Goal: Communication & Community: Participate in discussion

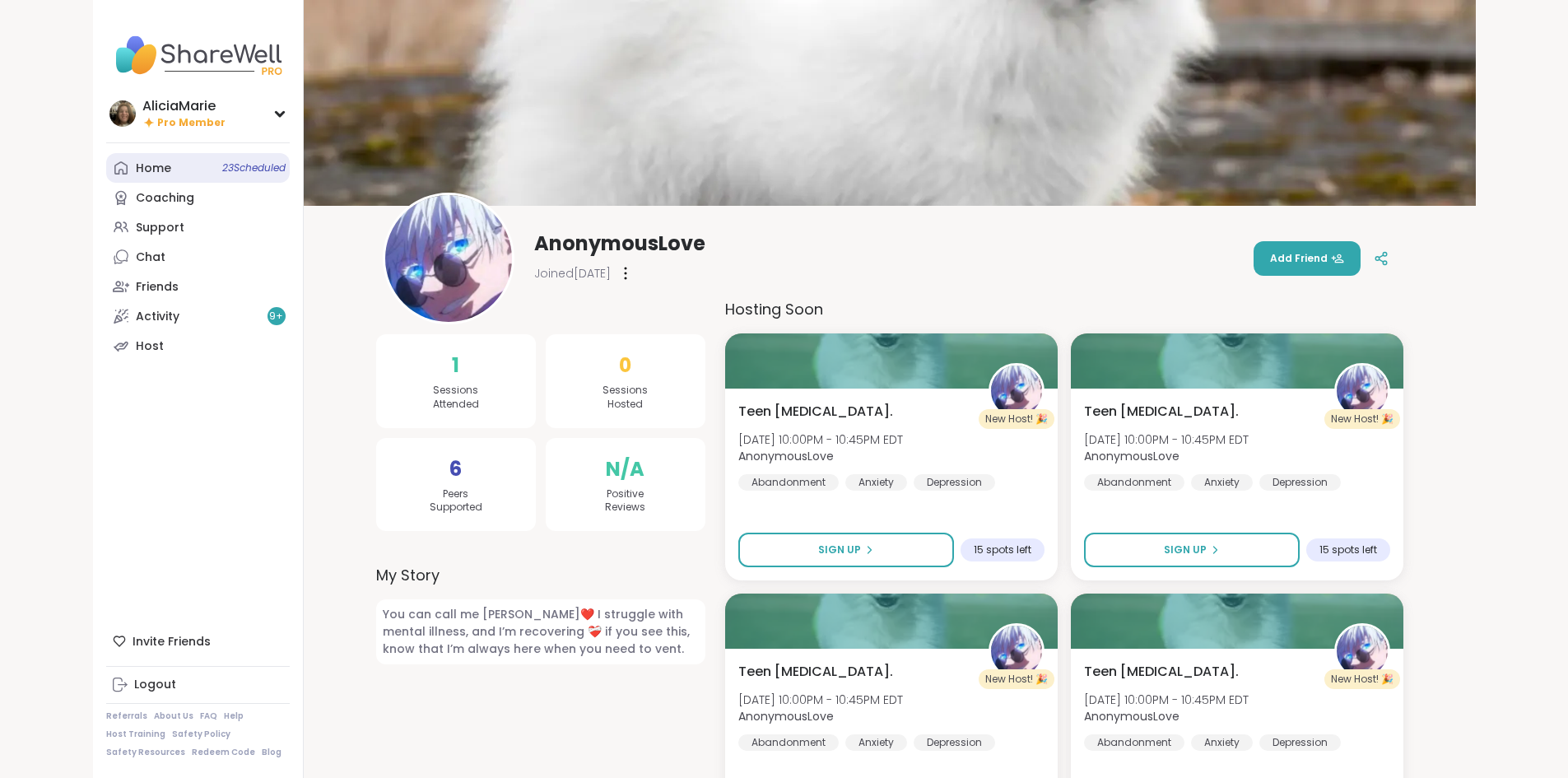
click at [116, 162] on link "Home 23 Scheduled" at bounding box center [198, 167] width 183 height 30
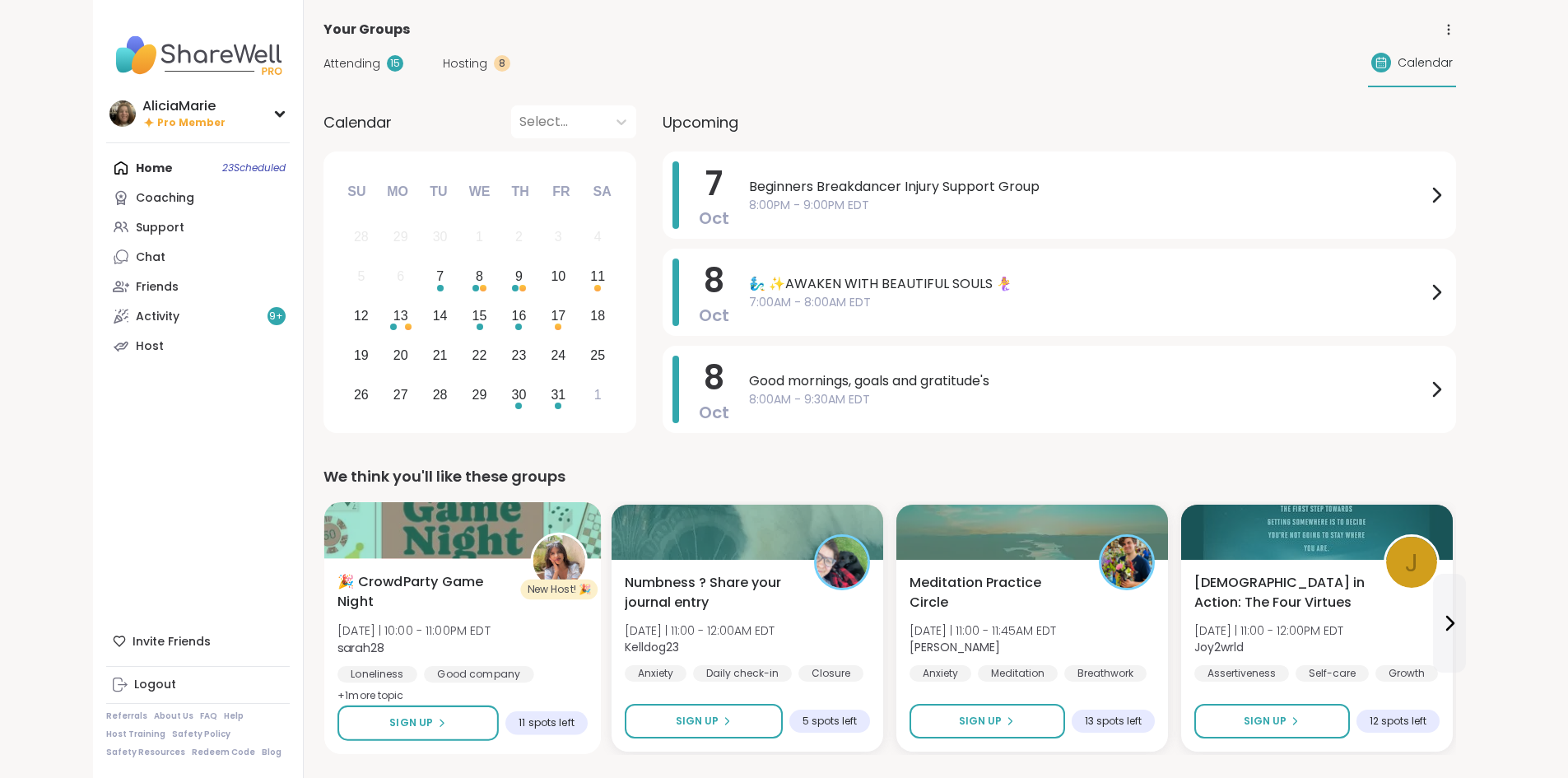
click at [410, 582] on span "🎉 CrowdParty Game Night" at bounding box center [424, 593] width 175 height 40
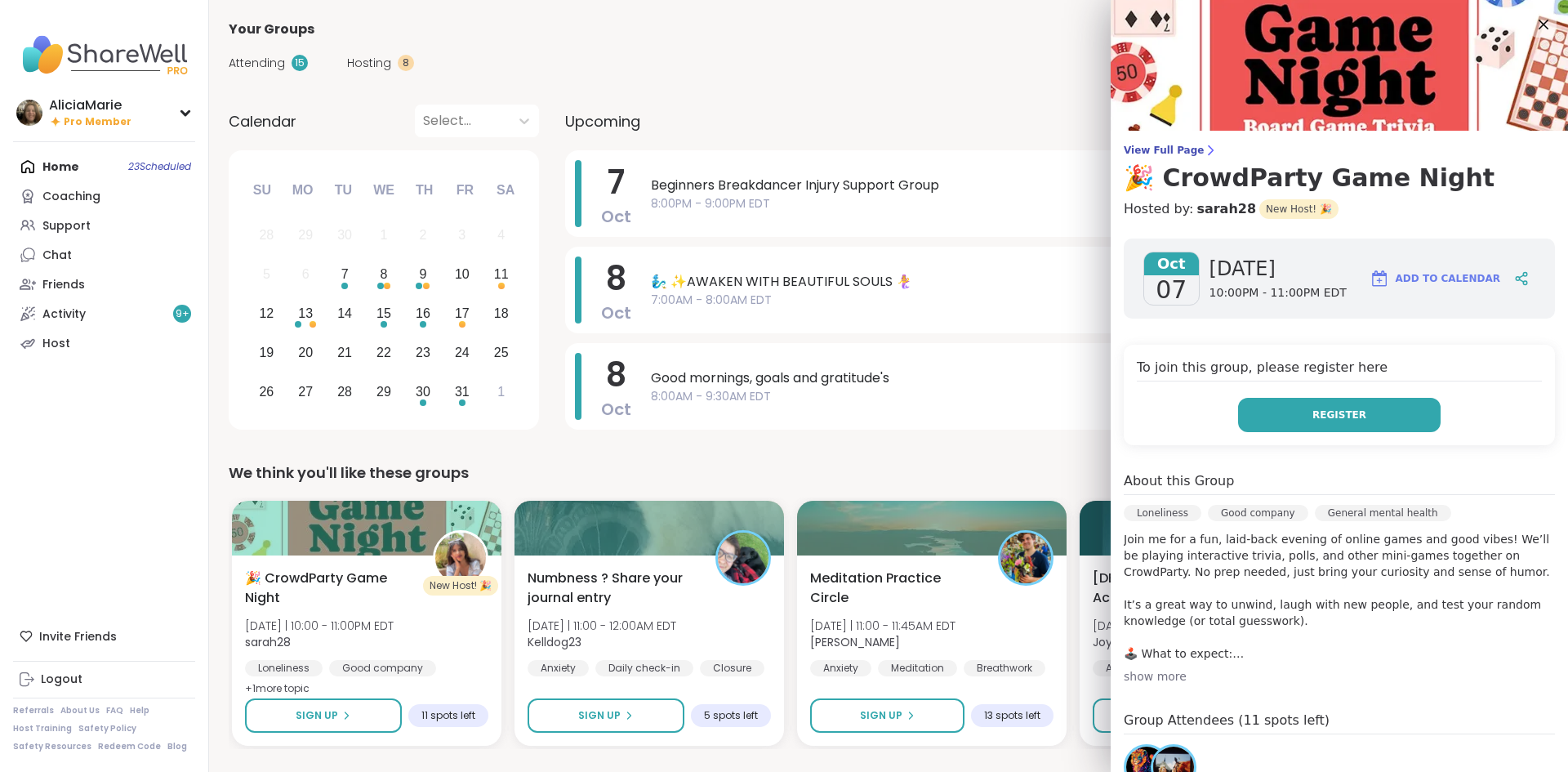
click at [1312, 409] on span "Register" at bounding box center [1339, 415] width 54 height 15
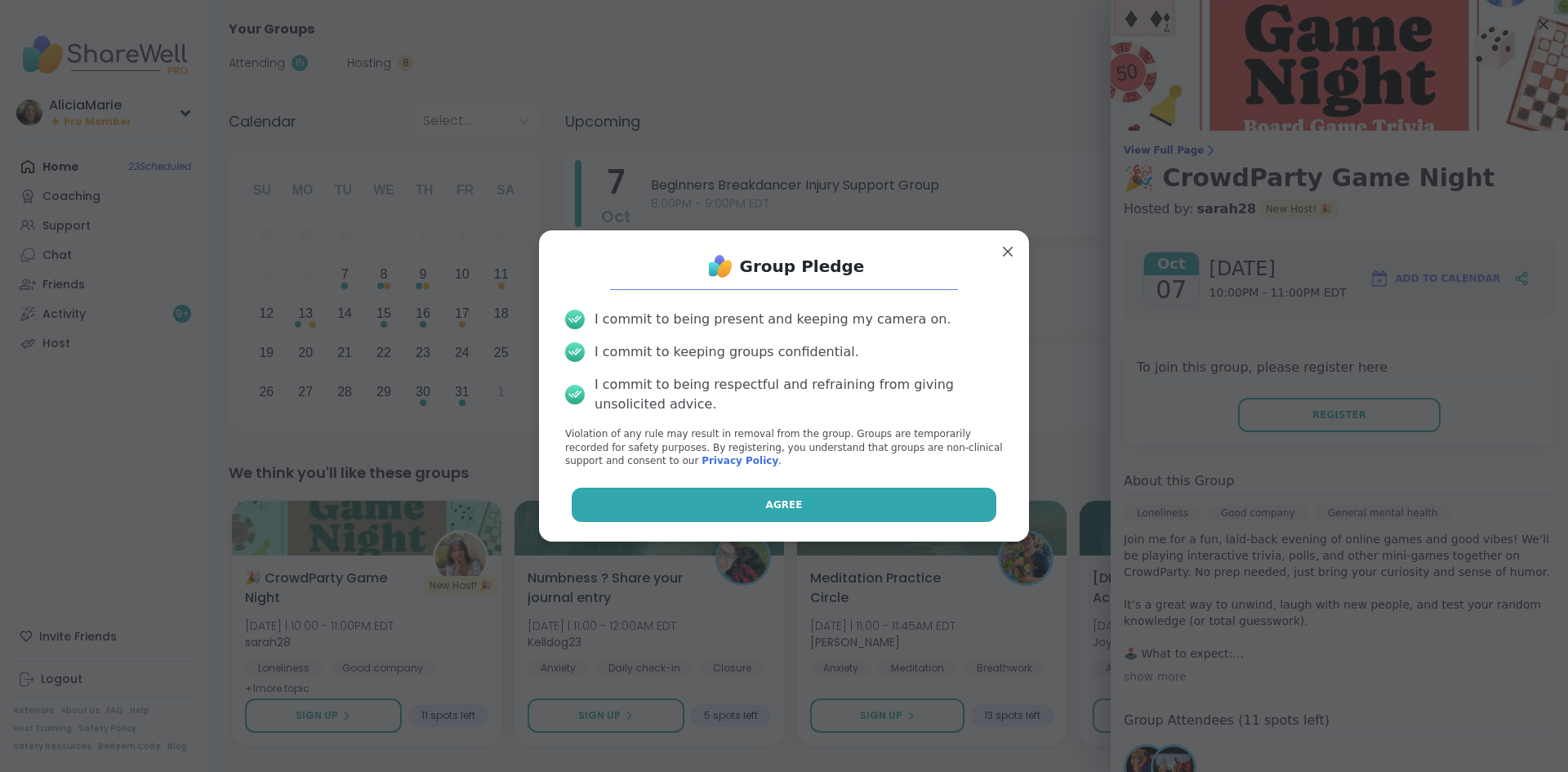
click at [872, 494] on button "Agree" at bounding box center [784, 505] width 426 height 34
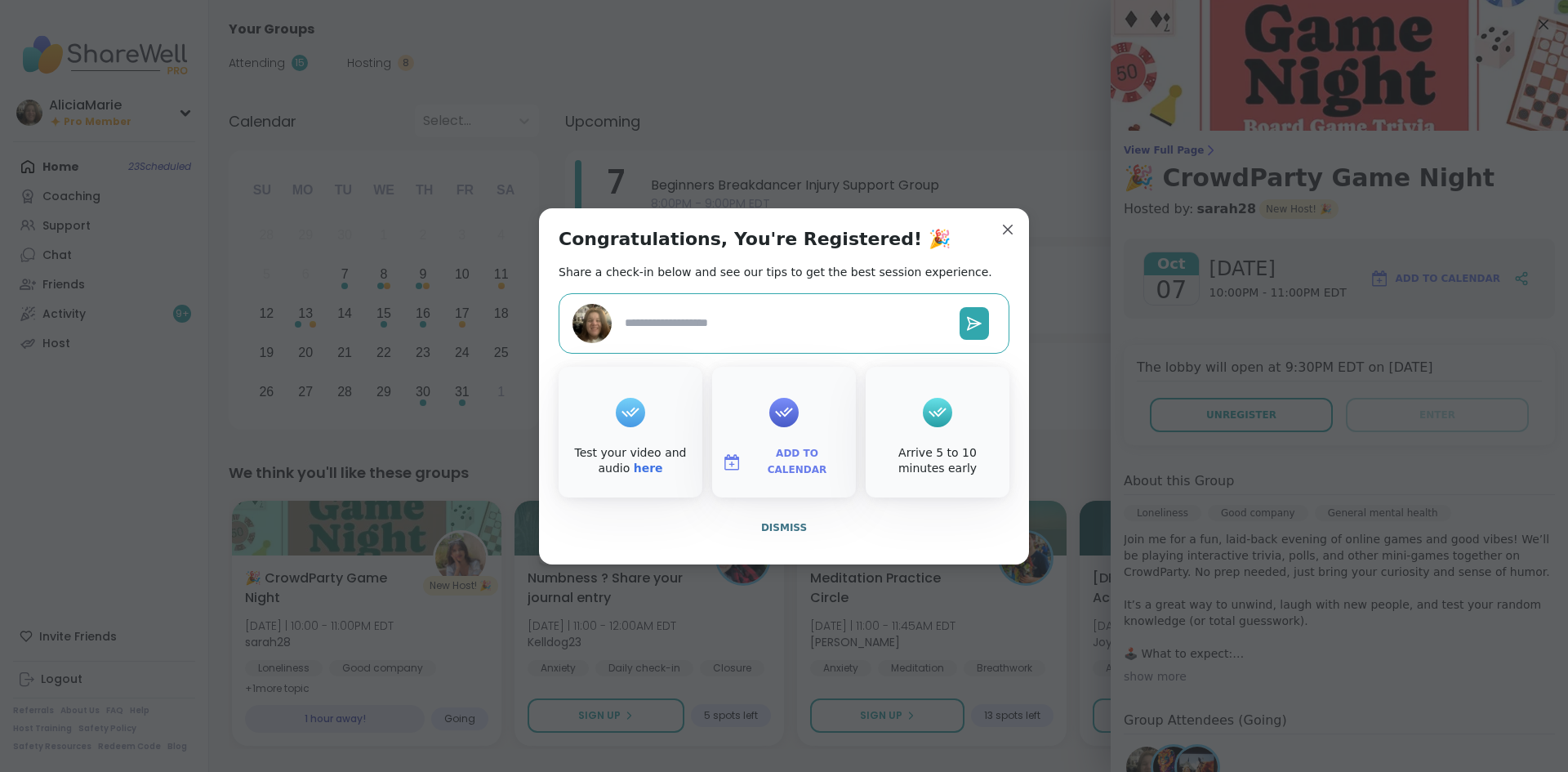
type textarea "*"
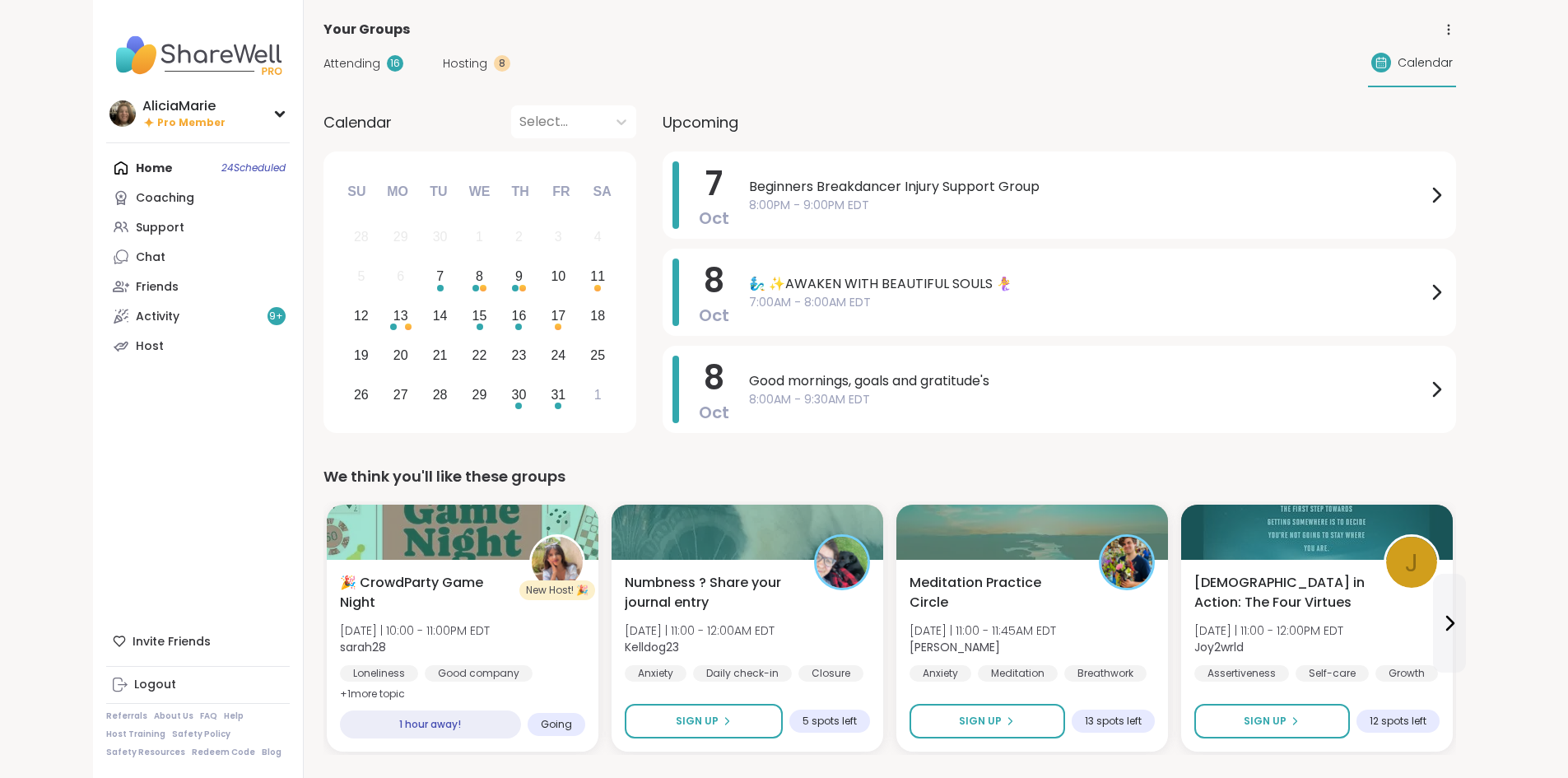
click at [894, 20] on div "Your Groups" at bounding box center [890, 30] width 1132 height 20
click at [133, 224] on link "Support" at bounding box center [198, 227] width 183 height 30
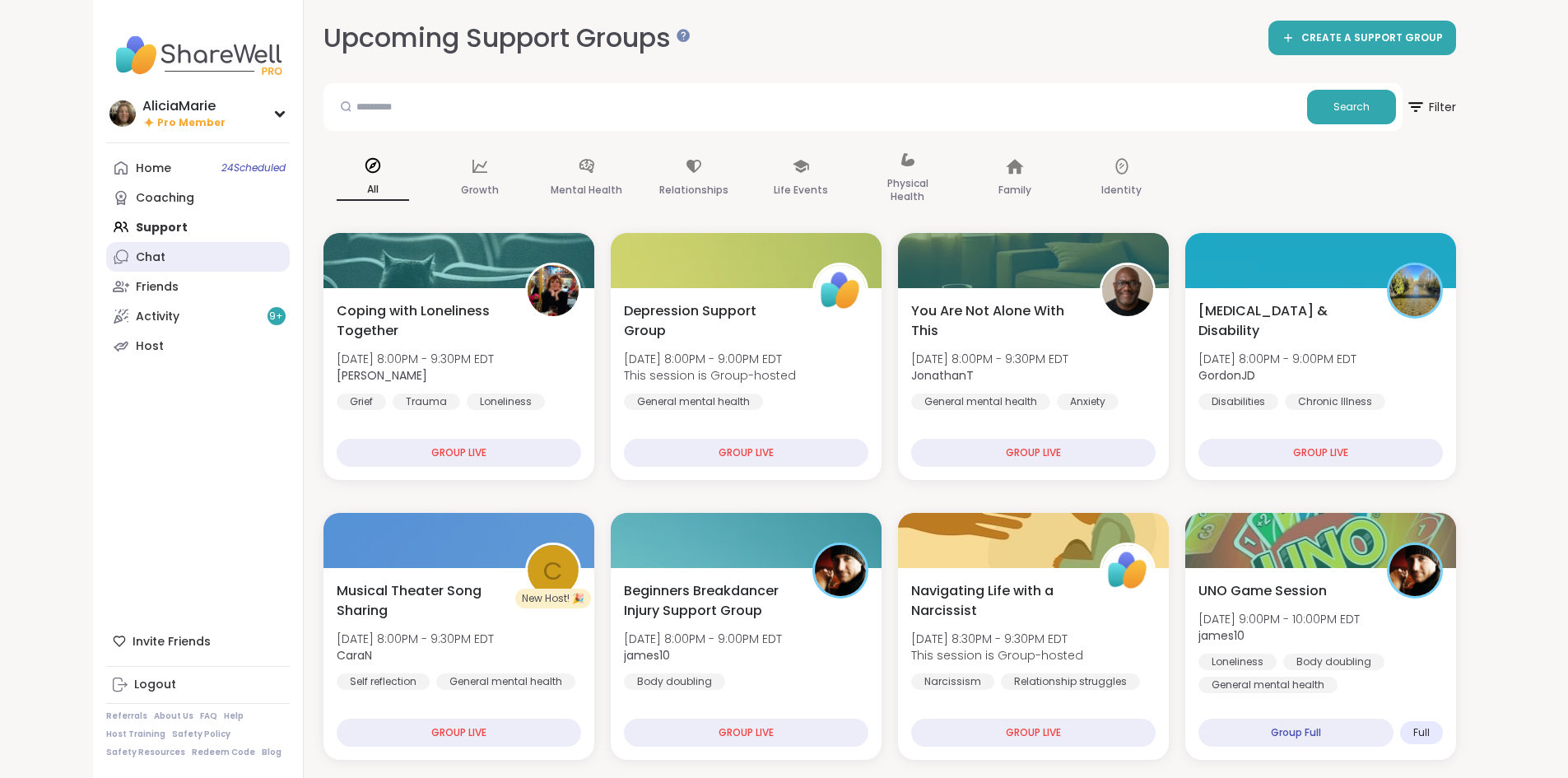
click at [146, 253] on link "Chat" at bounding box center [198, 256] width 183 height 30
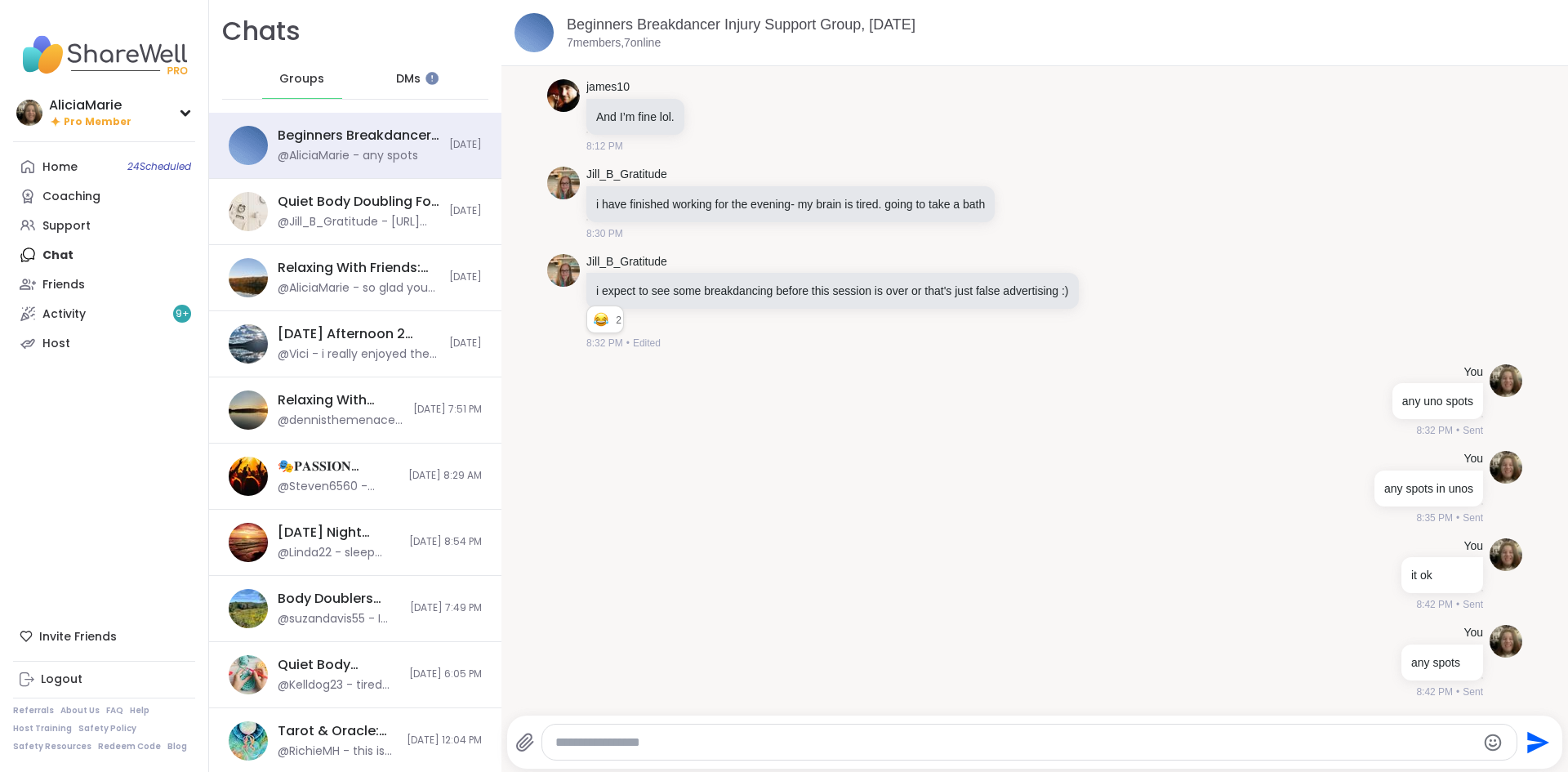
click at [624, 738] on textarea "Type your message" at bounding box center [1016, 742] width 921 height 16
type textarea "**********"
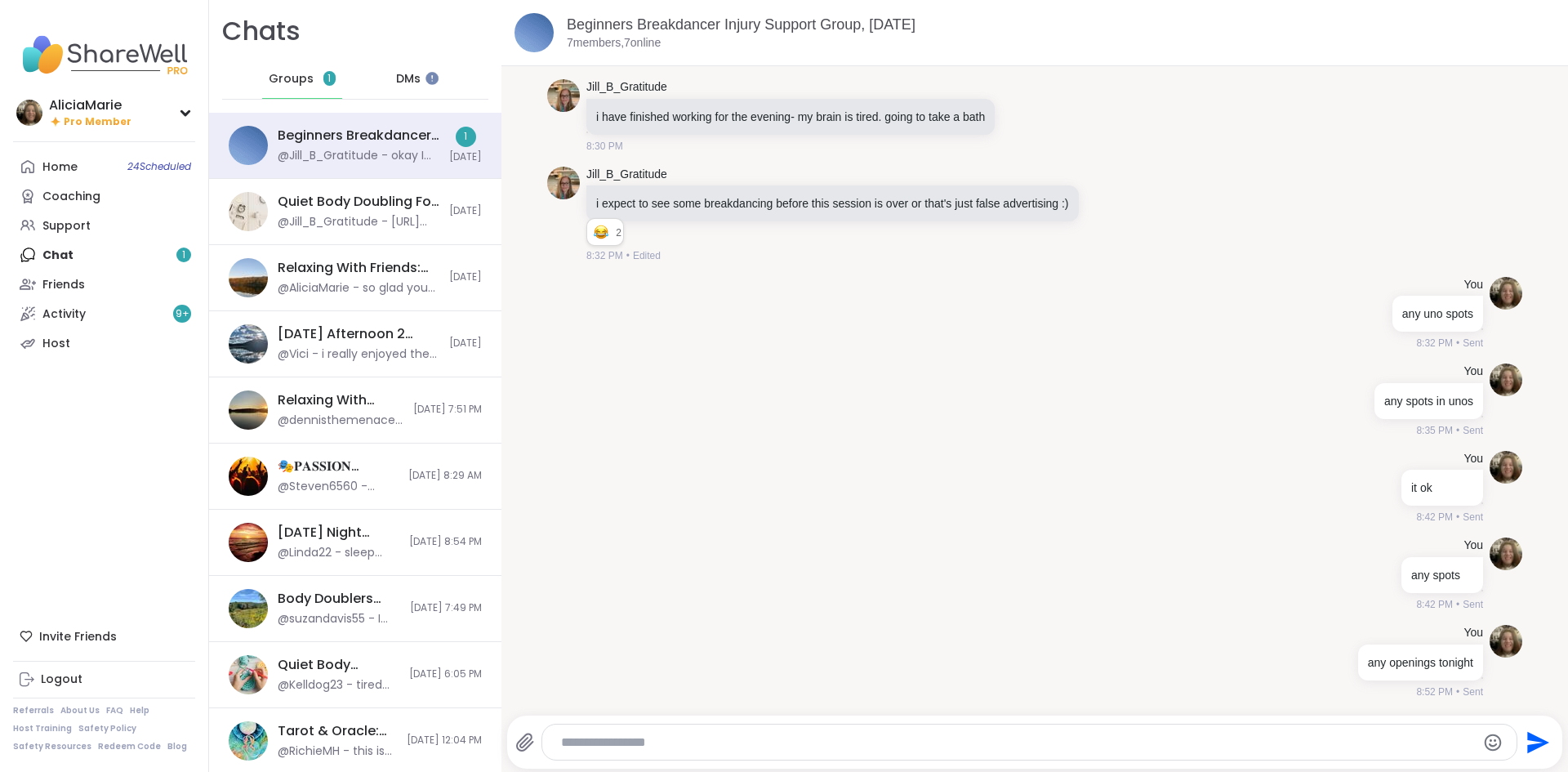
scroll to position [1202, 0]
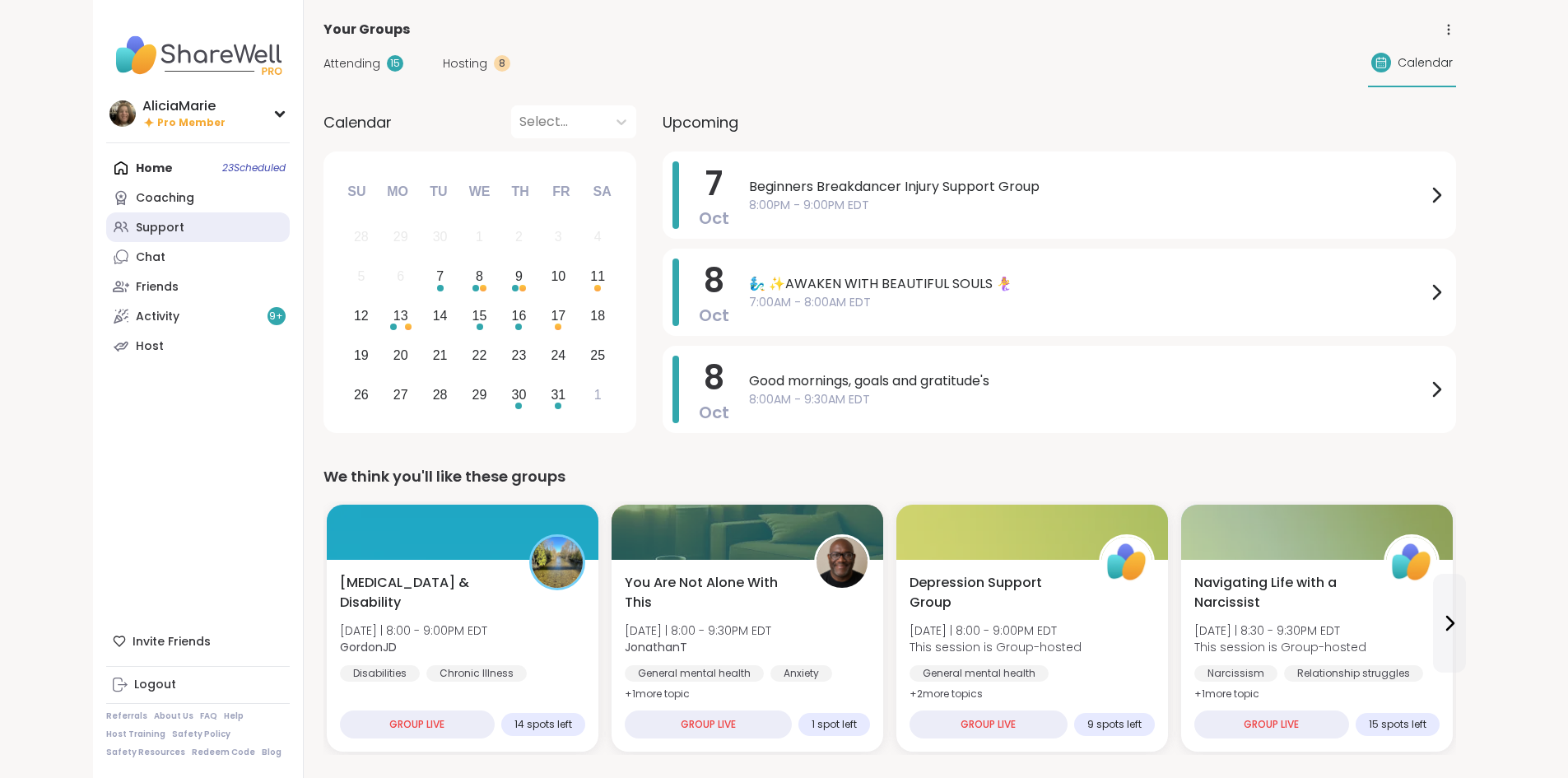
click at [106, 228] on link "Support" at bounding box center [198, 227] width 183 height 30
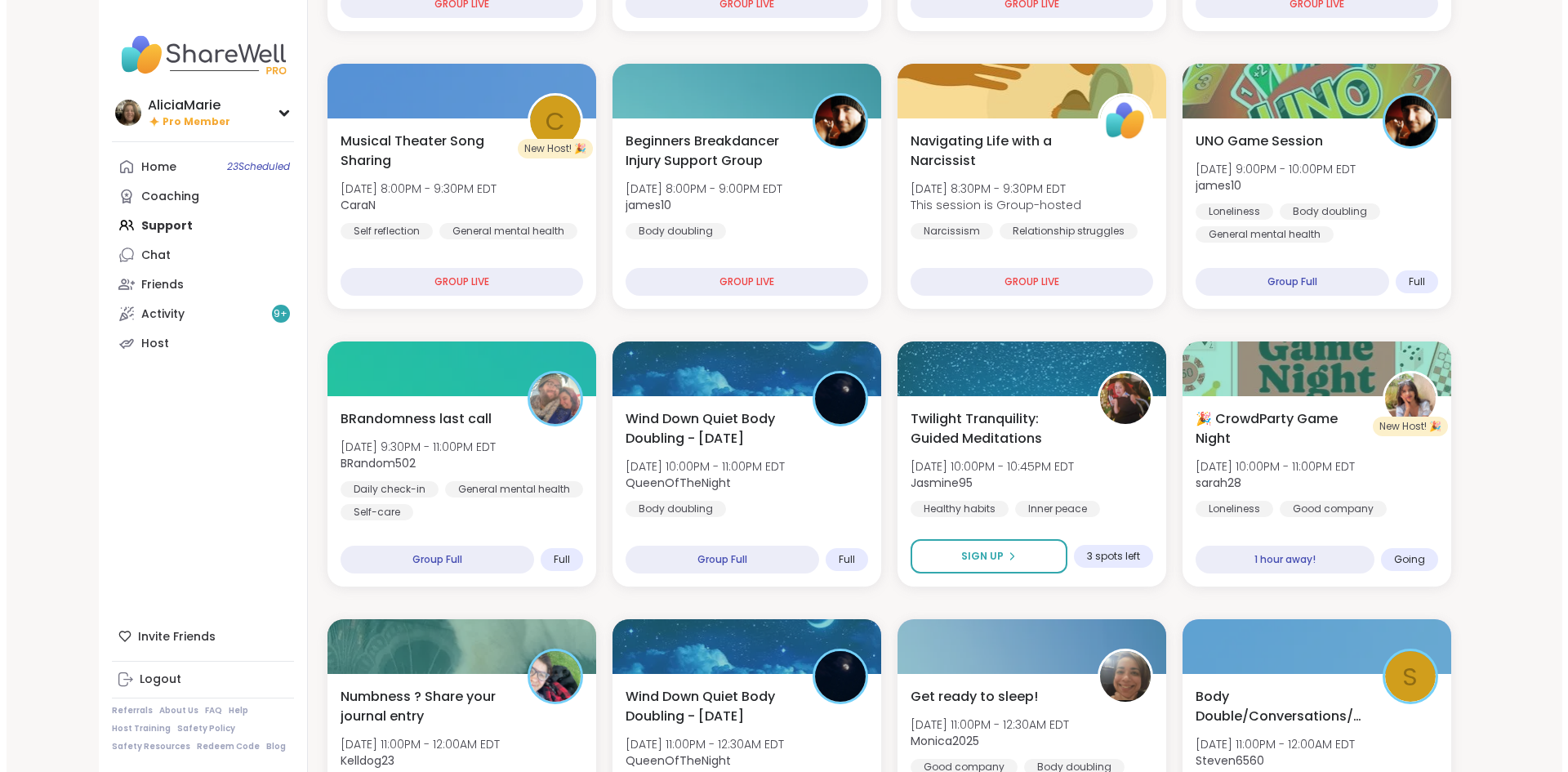
scroll to position [446, 0]
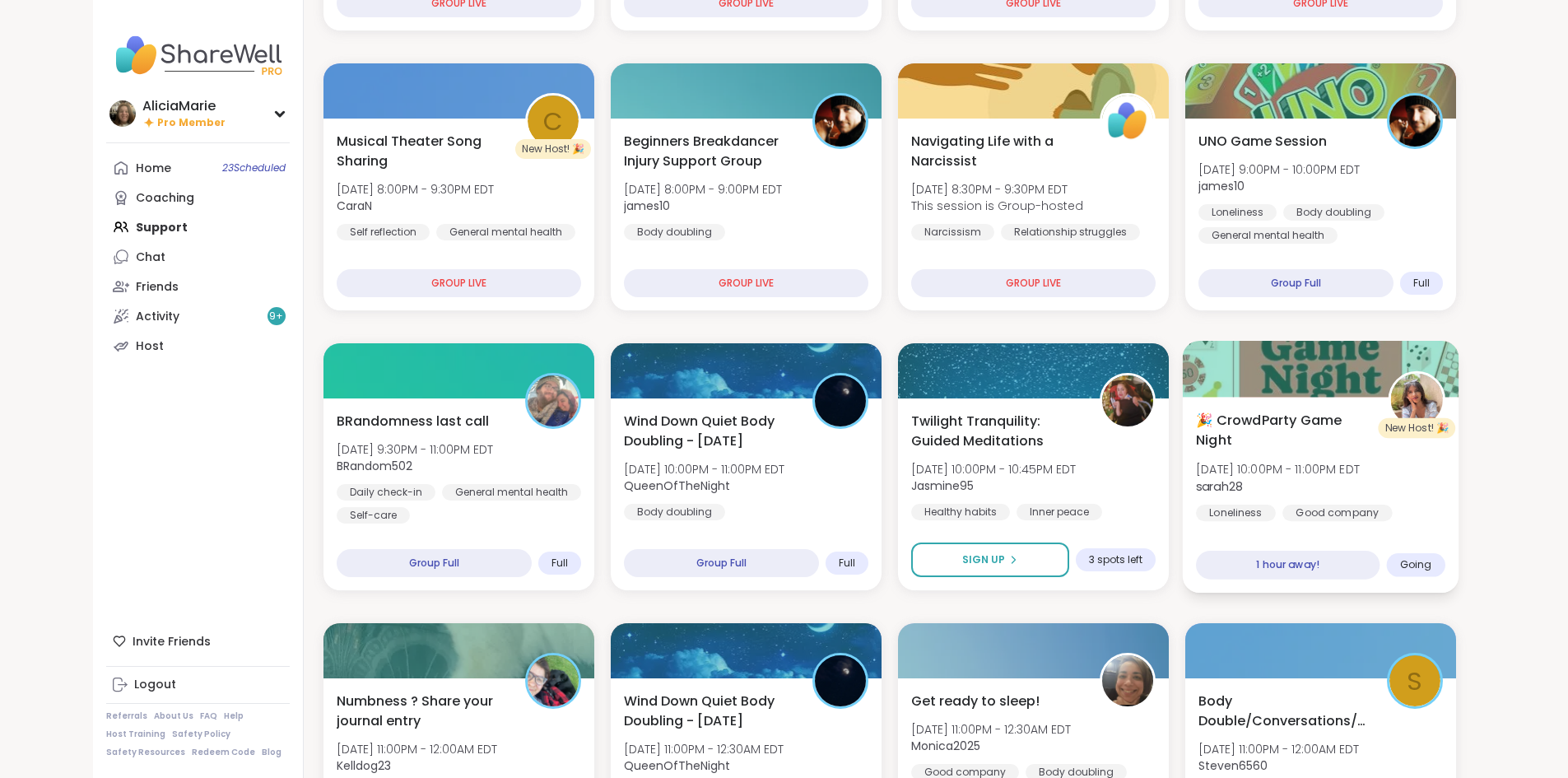
click at [1357, 417] on span "🎉 CrowdParty Game Night" at bounding box center [1283, 430] width 174 height 40
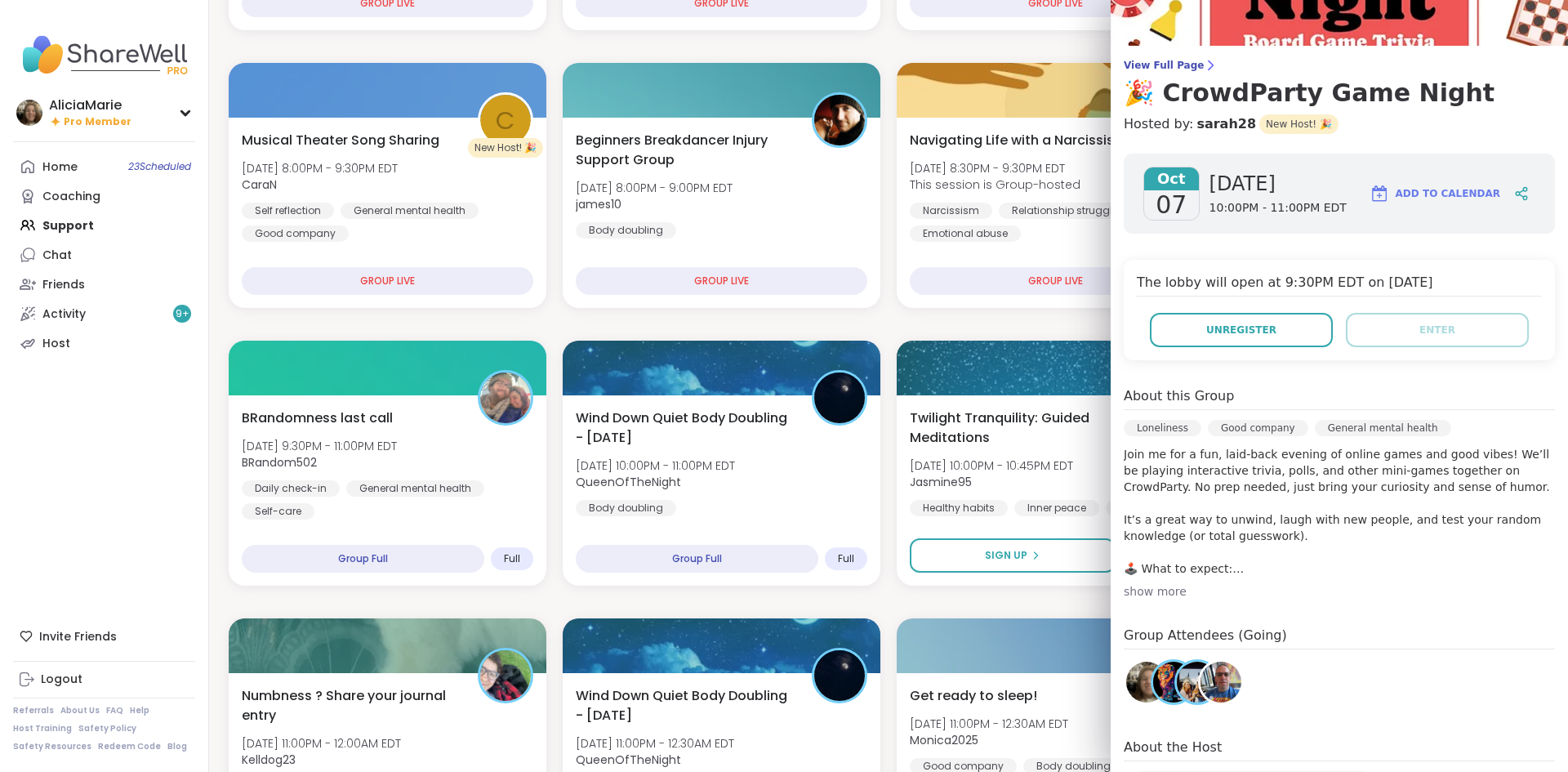
scroll to position [85, 0]
click at [1229, 701] on img at bounding box center [1220, 681] width 41 height 41
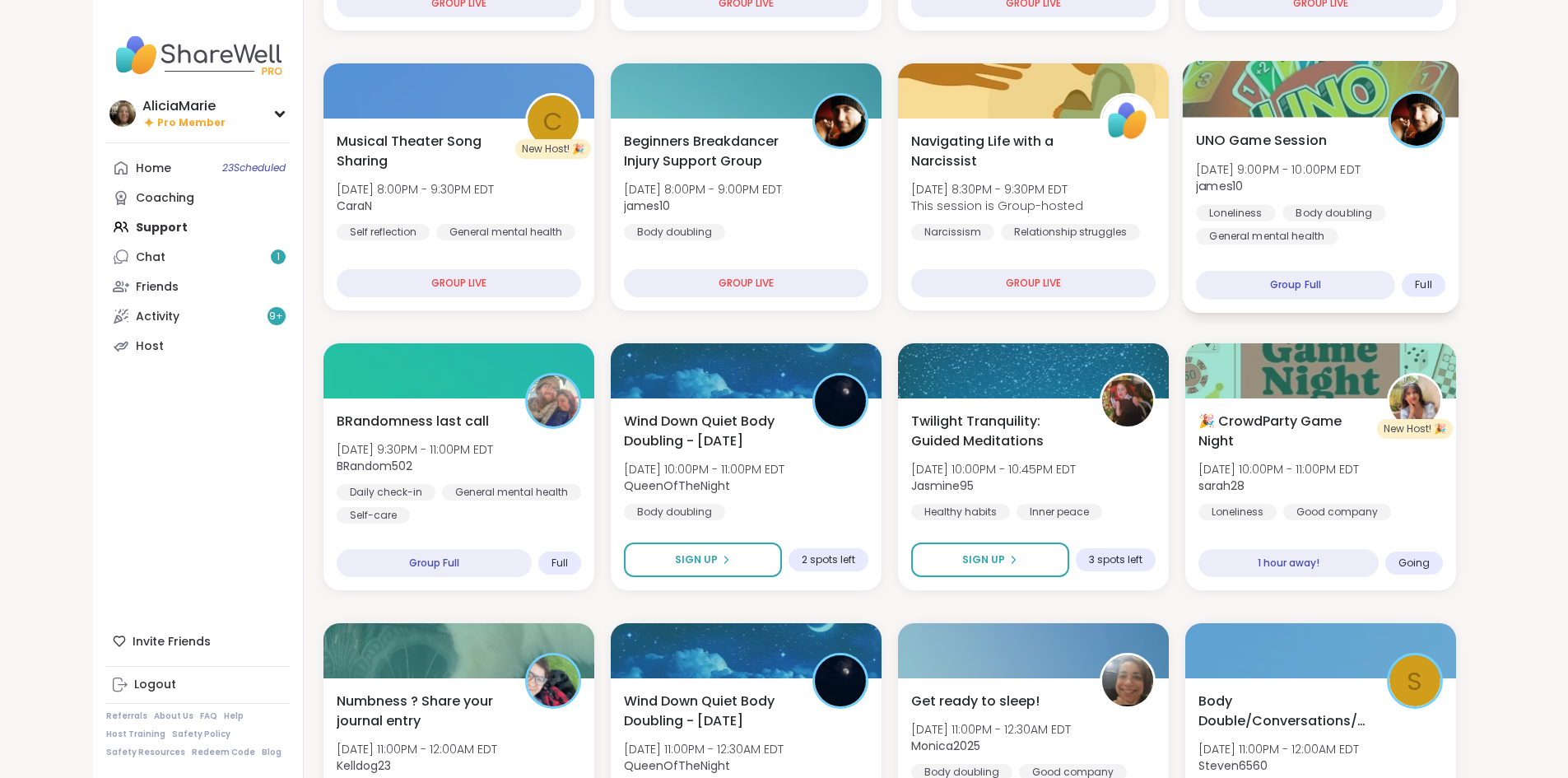
click at [1385, 220] on div "Body doubling" at bounding box center [1334, 212] width 103 height 16
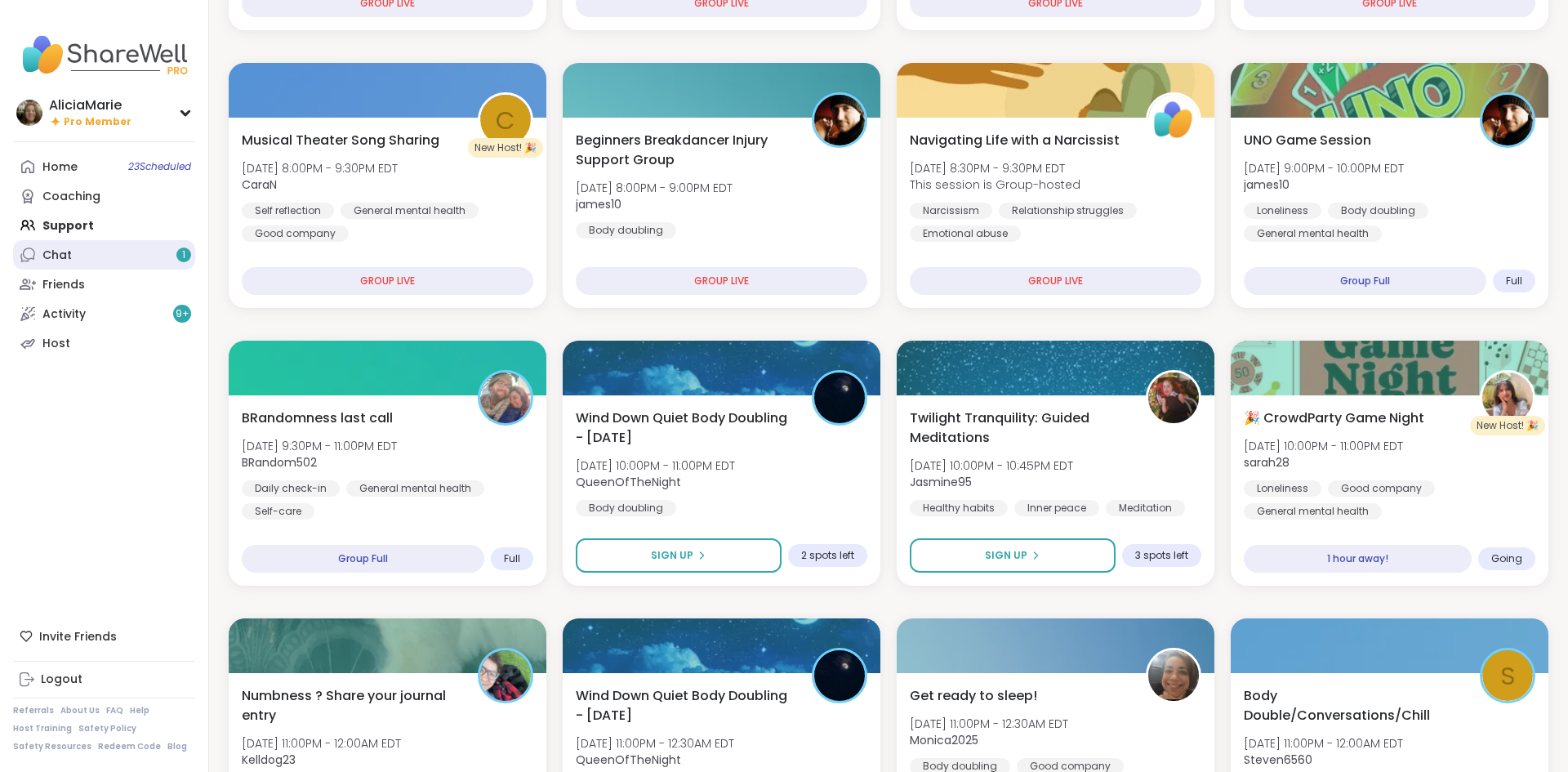
click at [142, 253] on link "Chat 1" at bounding box center [104, 254] width 182 height 29
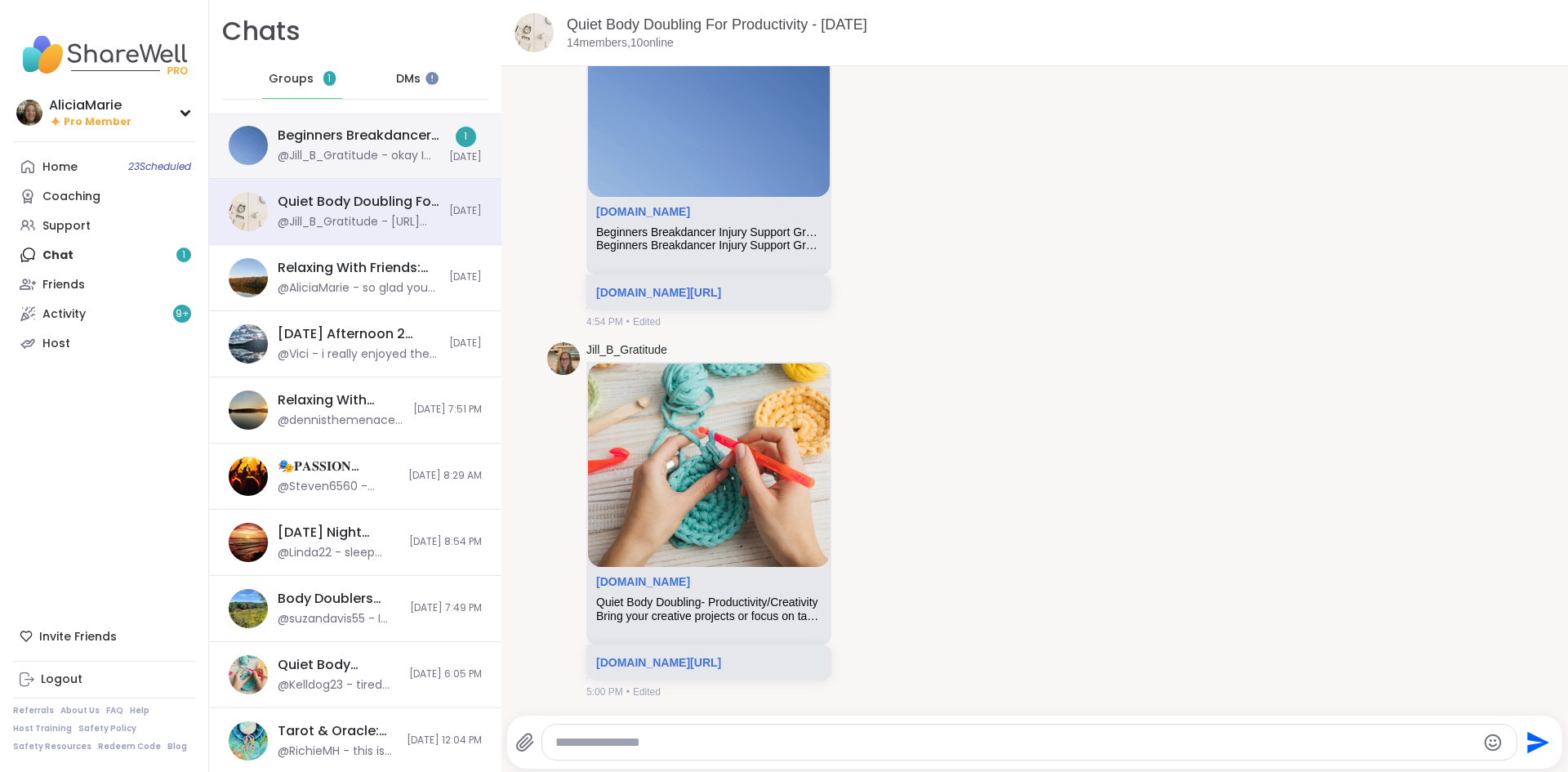
click at [311, 124] on div "Beginners Breakdancer Injury Support Group, [DATE] @Jill_B_Gratitude - okay I l…" at bounding box center [356, 146] width 292 height 66
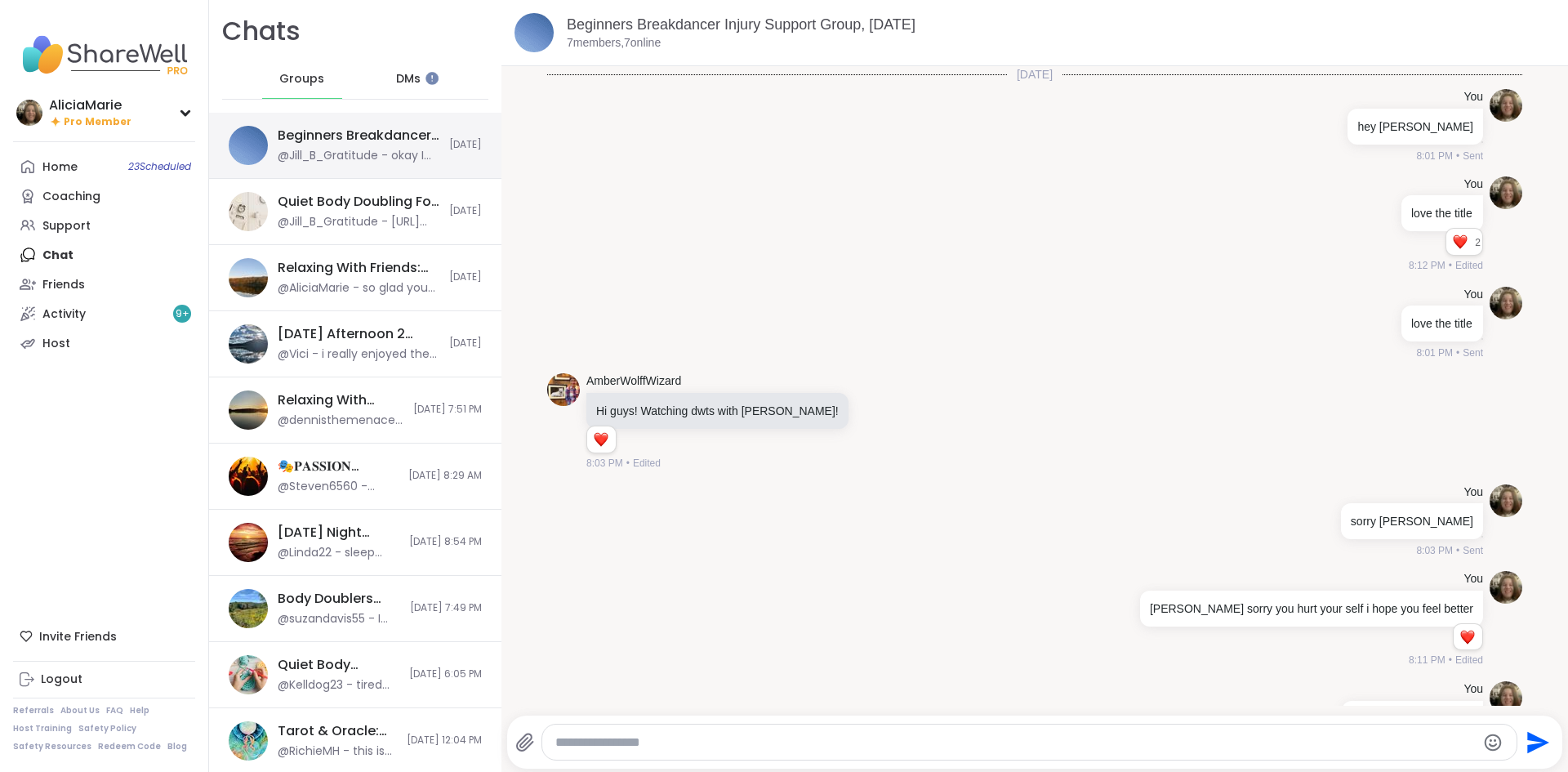
scroll to position [1218, 0]
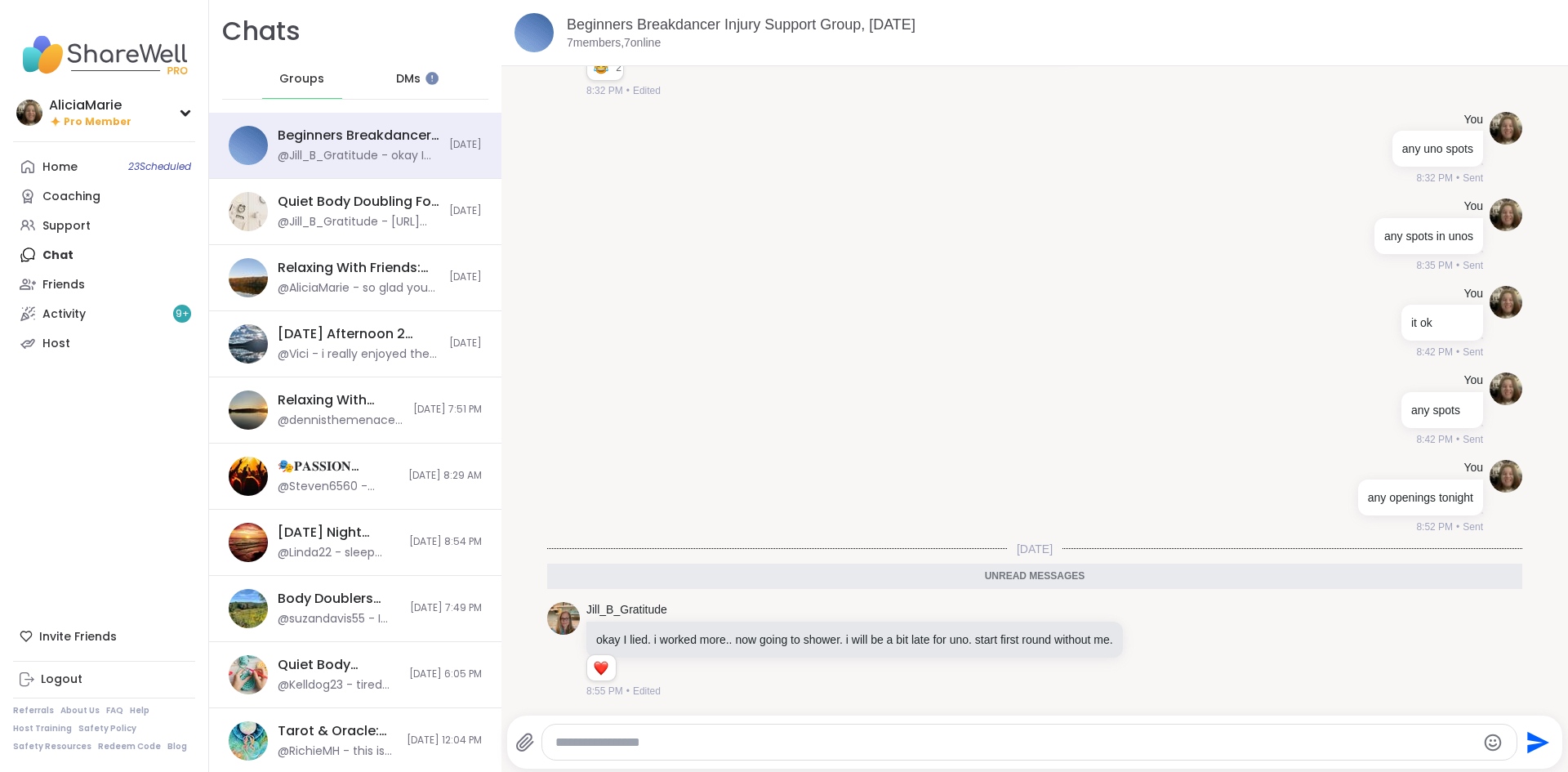
click at [693, 715] on div at bounding box center [1038, 714] width 1060 height 9
click at [660, 722] on div "Send" at bounding box center [1035, 743] width 1056 height 53
click at [652, 734] on textarea "Type your message" at bounding box center [1016, 742] width 921 height 16
click at [652, 734] on textarea "*" at bounding box center [1016, 742] width 921 height 16
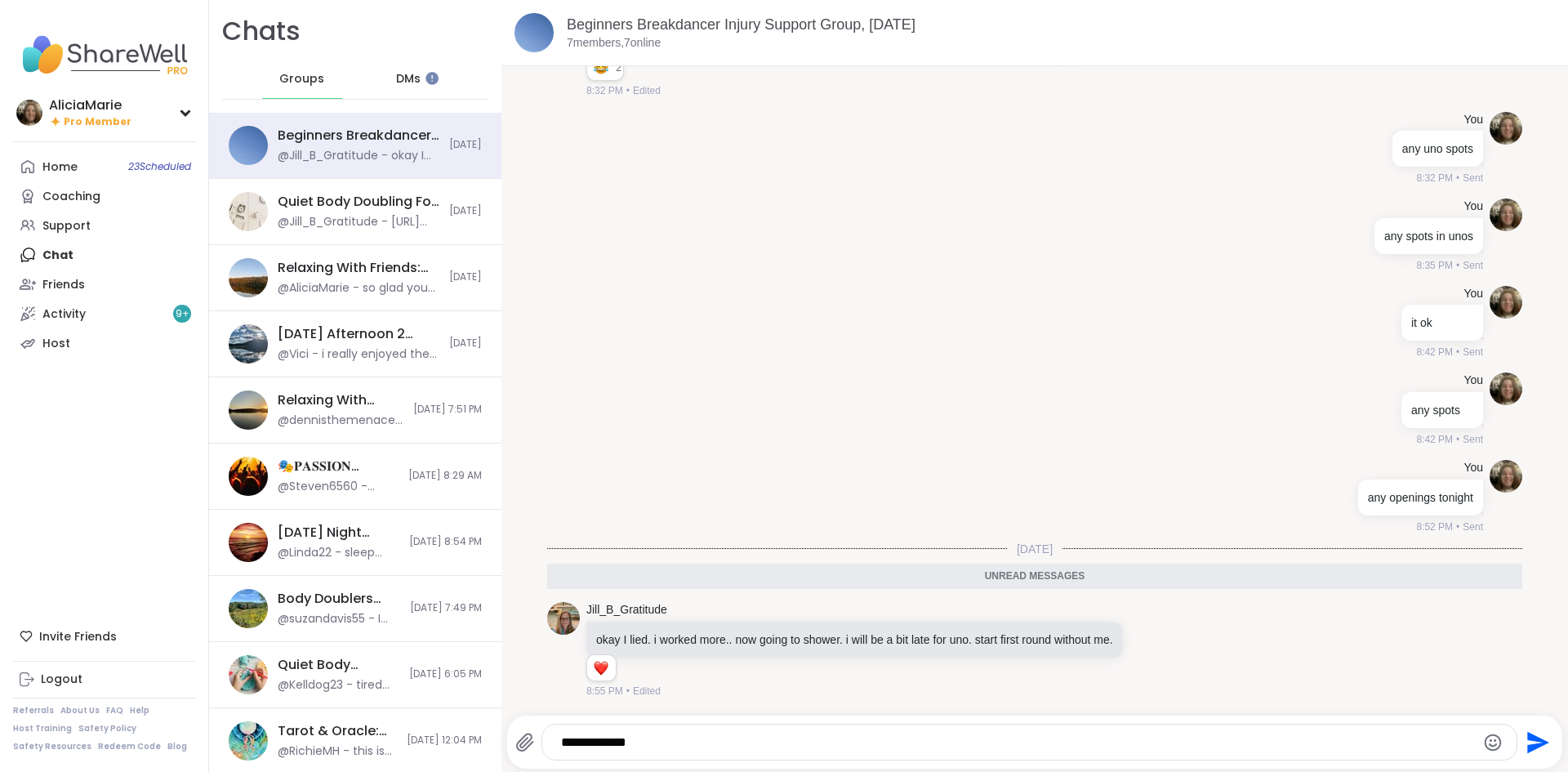
type textarea "**********"
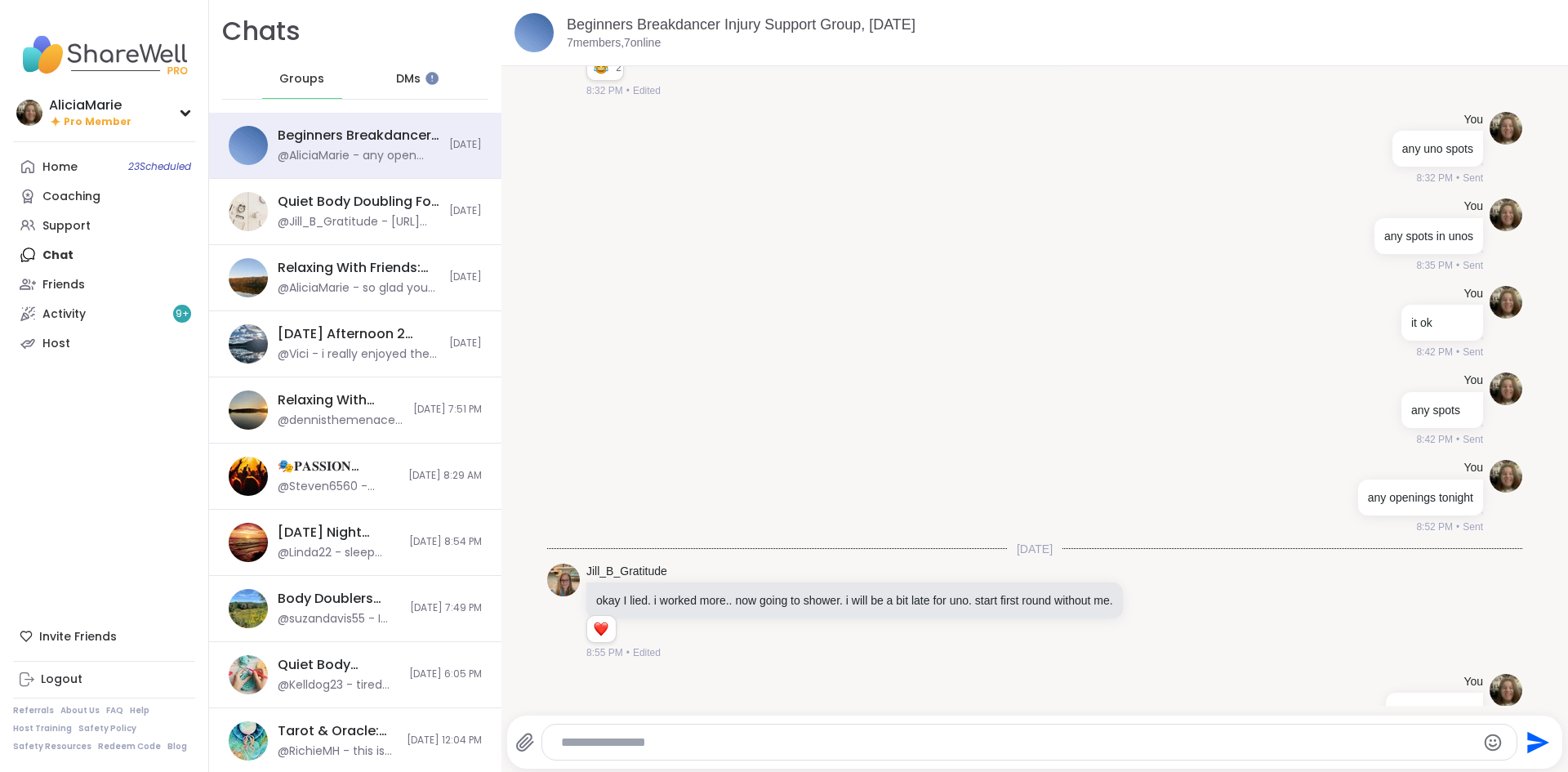
scroll to position [1266, 0]
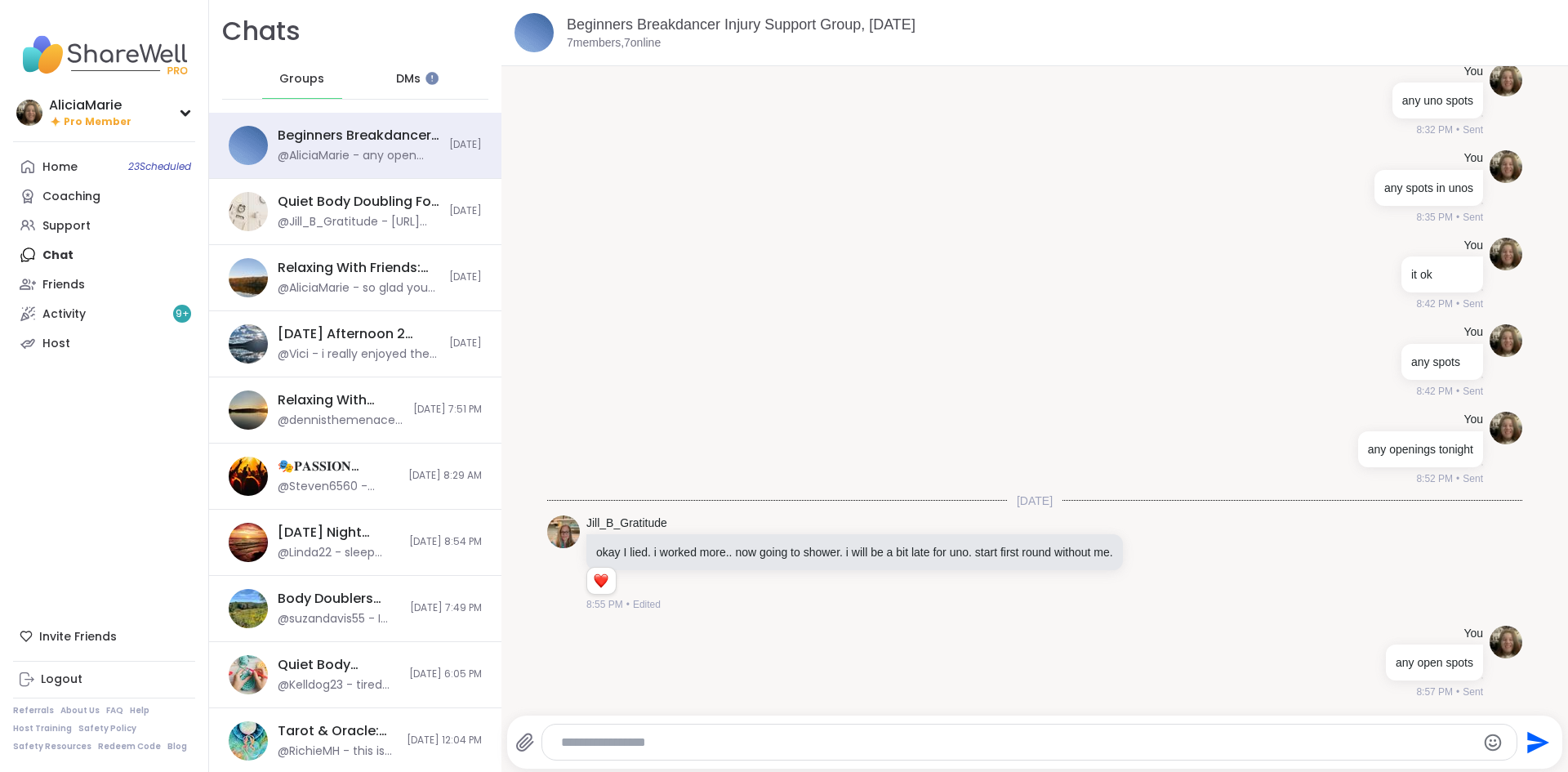
click at [410, 74] on span "DMs" at bounding box center [409, 79] width 25 height 16
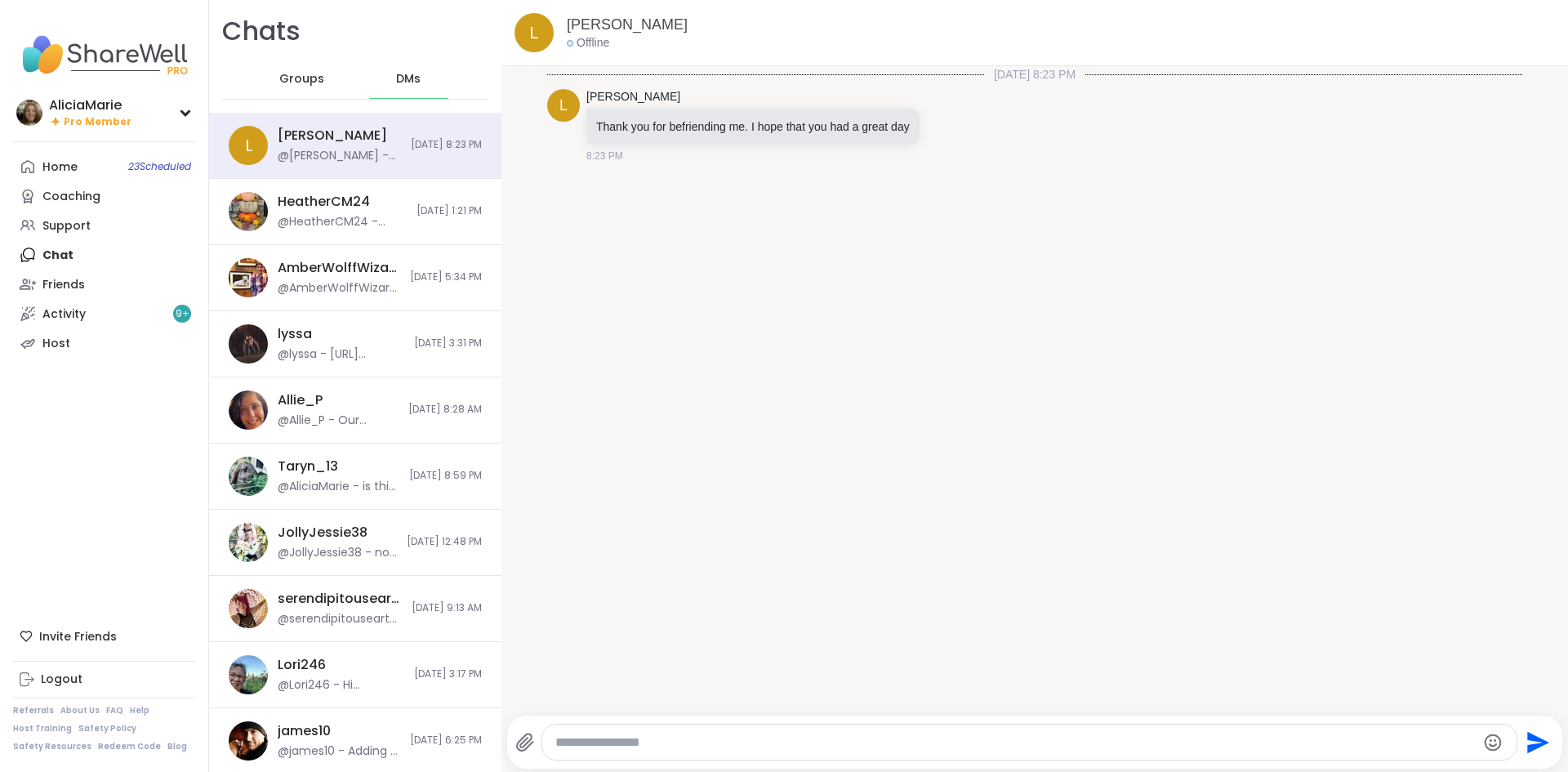
click at [301, 62] on div "Groups" at bounding box center [302, 79] width 80 height 39
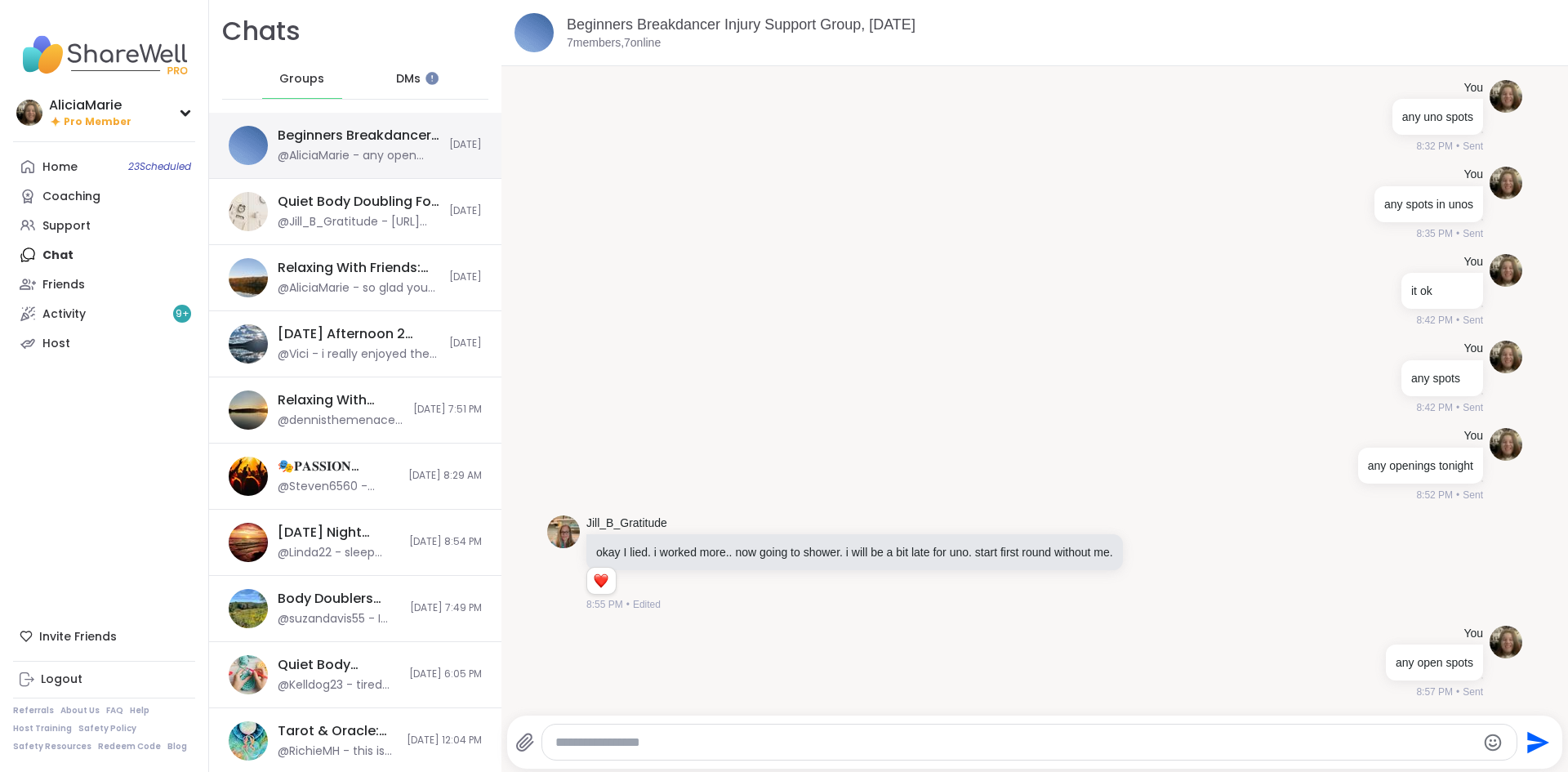
click at [414, 163] on div "@AliciaMarie - any open spots" at bounding box center [358, 156] width 162 height 16
click at [162, 156] on link "Home 23 Scheduled" at bounding box center [104, 166] width 182 height 29
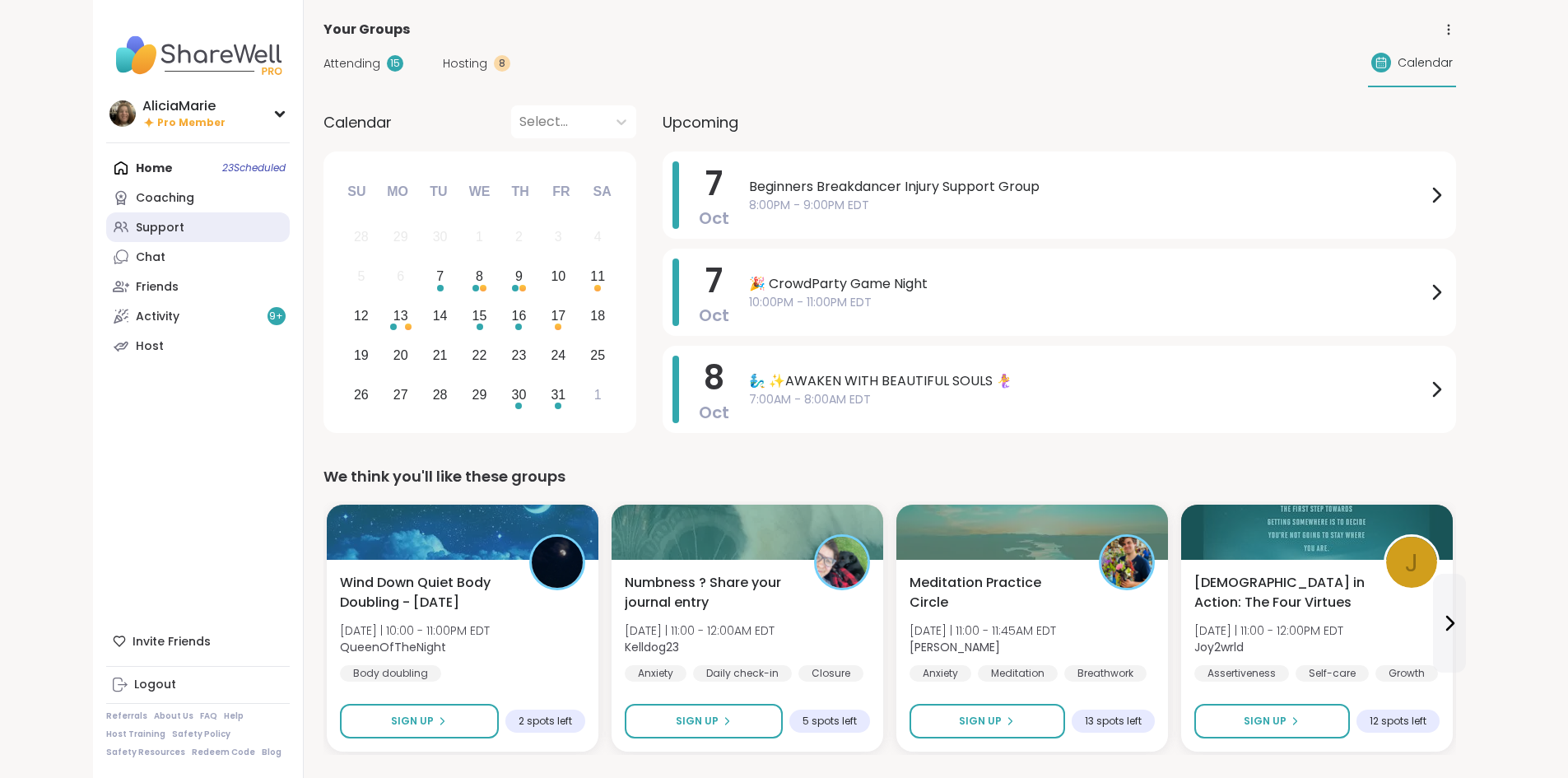
click at [138, 226] on link "Support" at bounding box center [198, 227] width 183 height 30
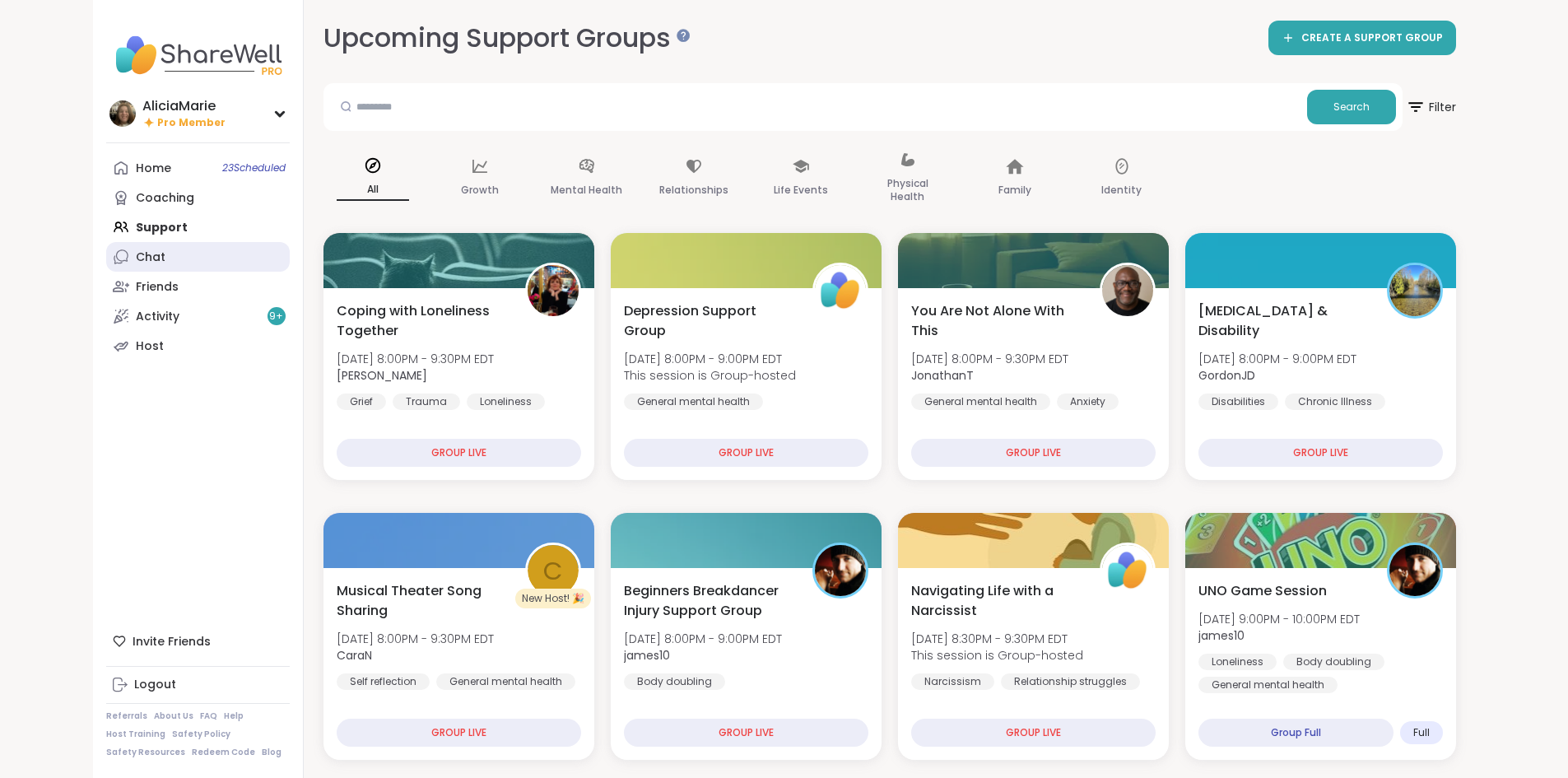
click at [119, 243] on link "Chat" at bounding box center [198, 256] width 183 height 30
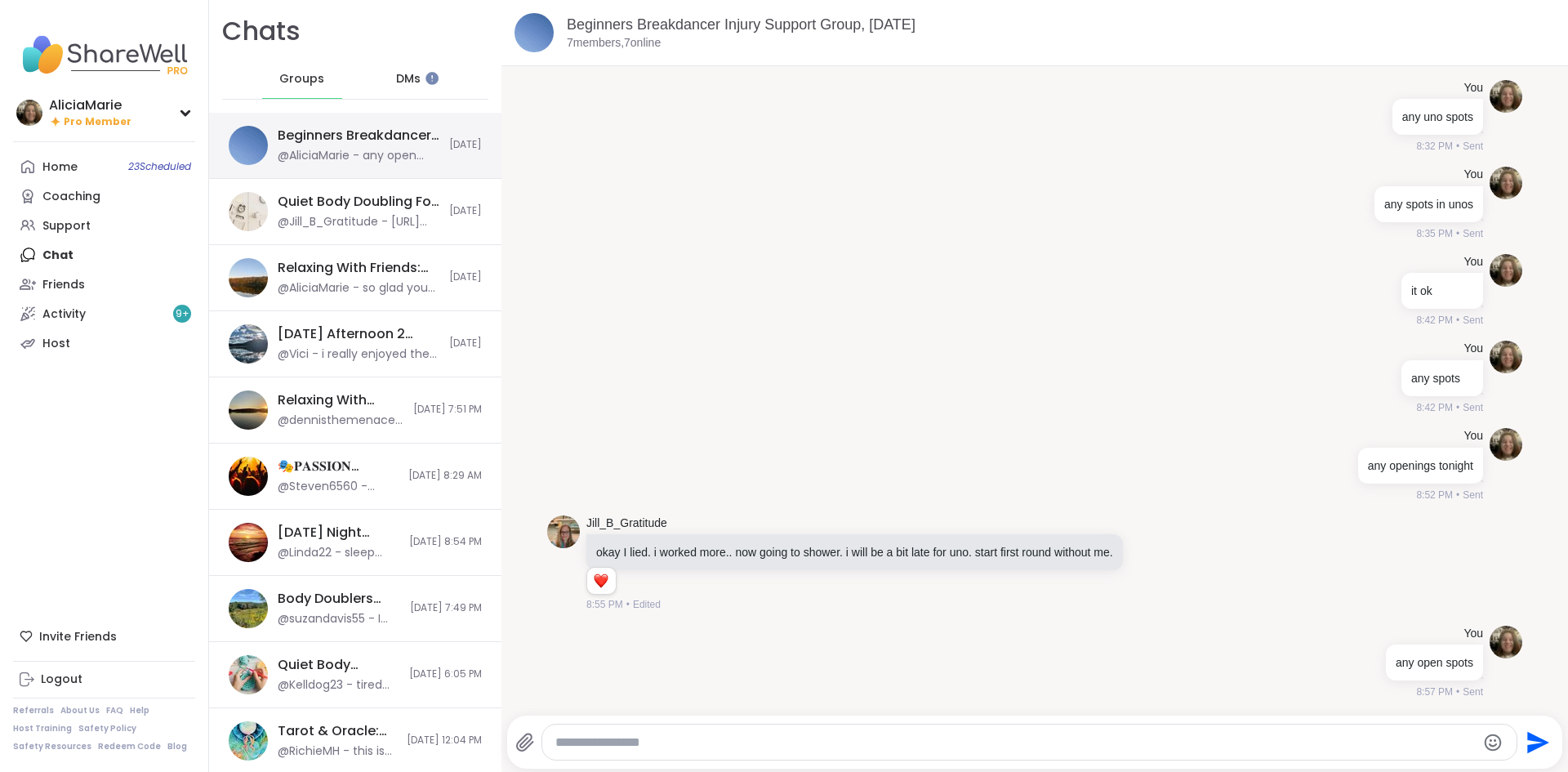
click at [368, 151] on div "@AliciaMarie - any open spots" at bounding box center [358, 156] width 162 height 16
click at [396, 74] on span "DMs" at bounding box center [409, 79] width 25 height 16
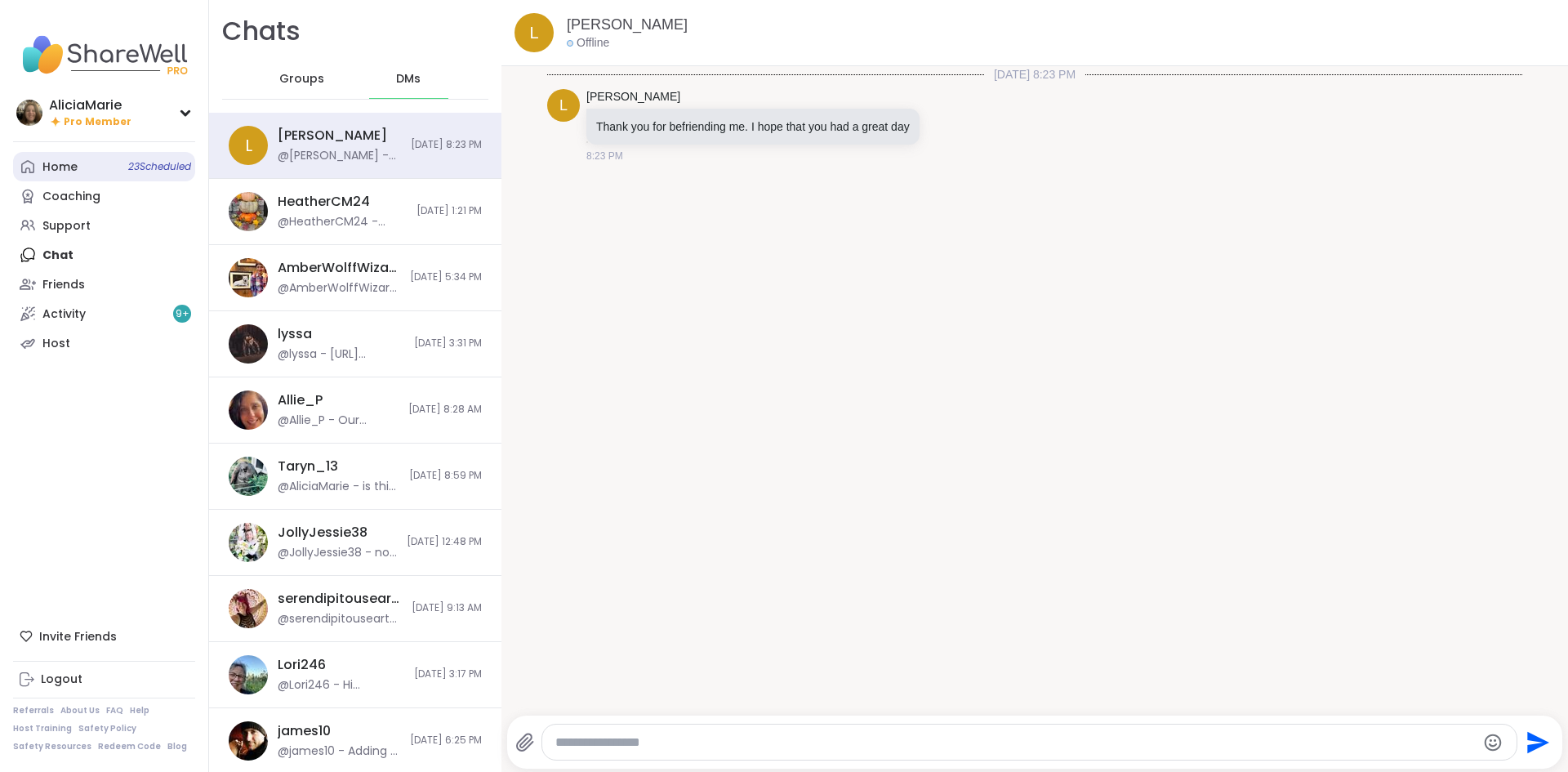
click at [137, 157] on link "Home 23 Scheduled" at bounding box center [104, 166] width 182 height 29
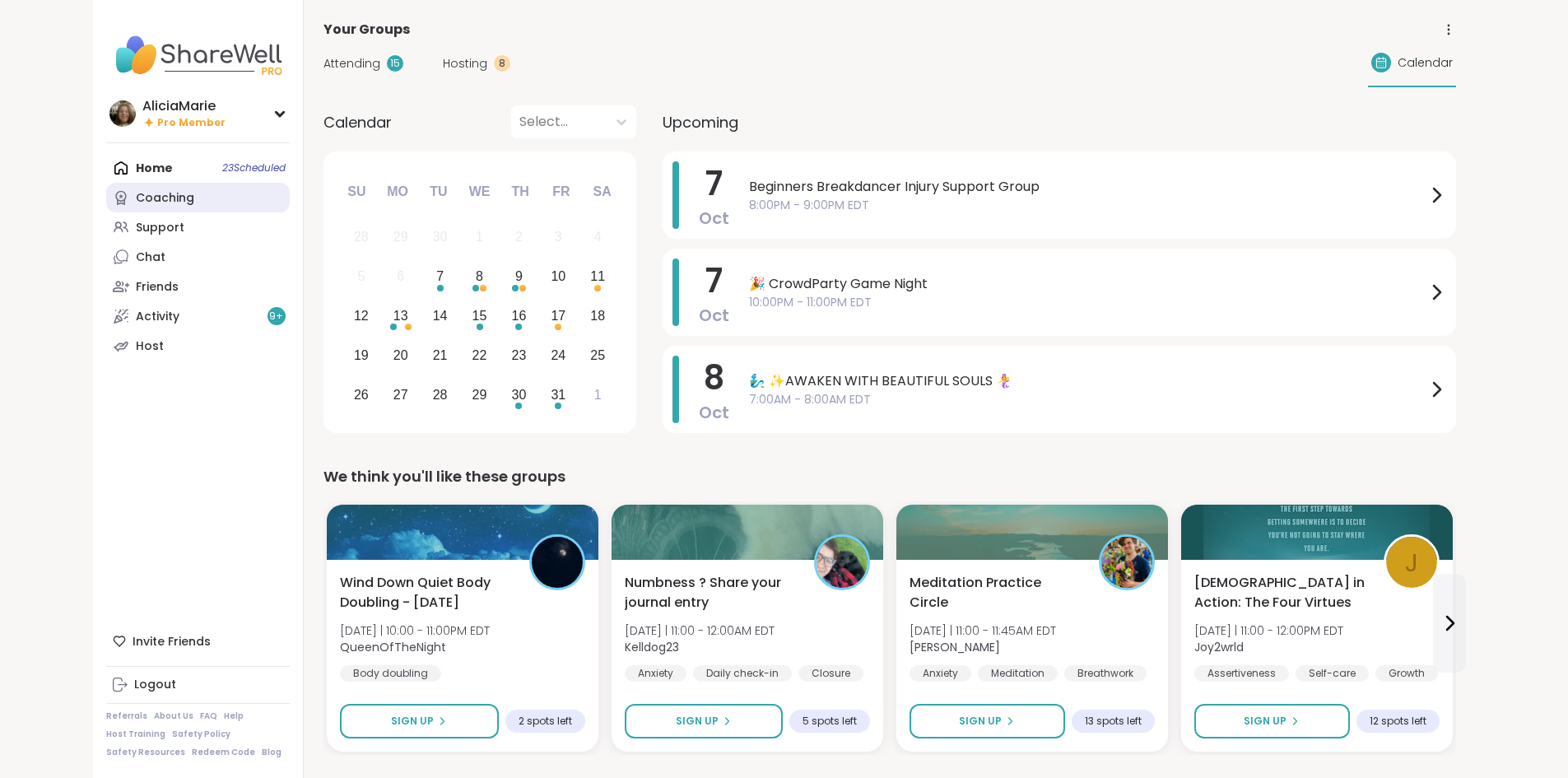
click at [158, 211] on link "Coaching" at bounding box center [198, 197] width 183 height 30
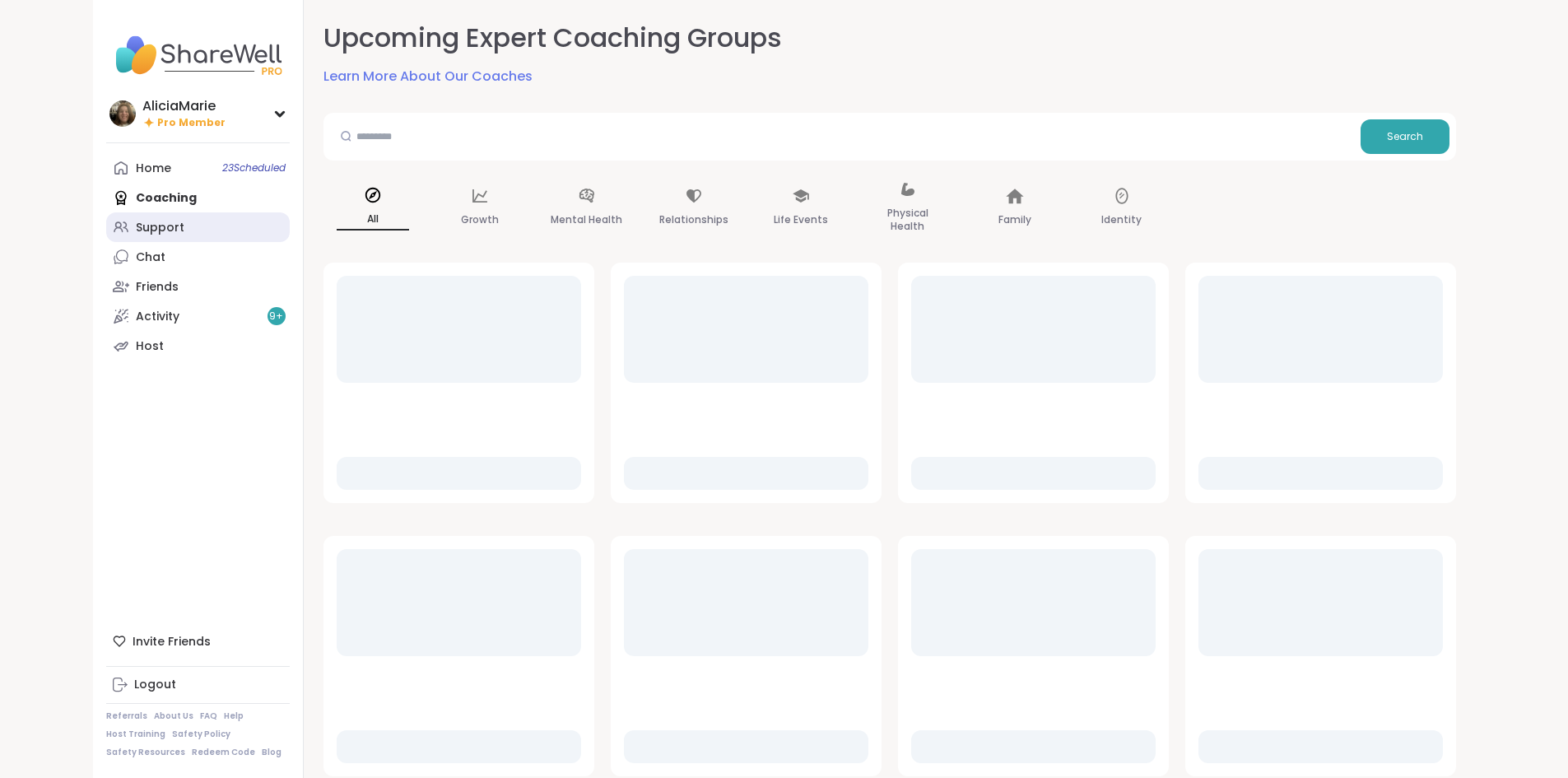
click at [165, 232] on link "Support" at bounding box center [198, 227] width 183 height 30
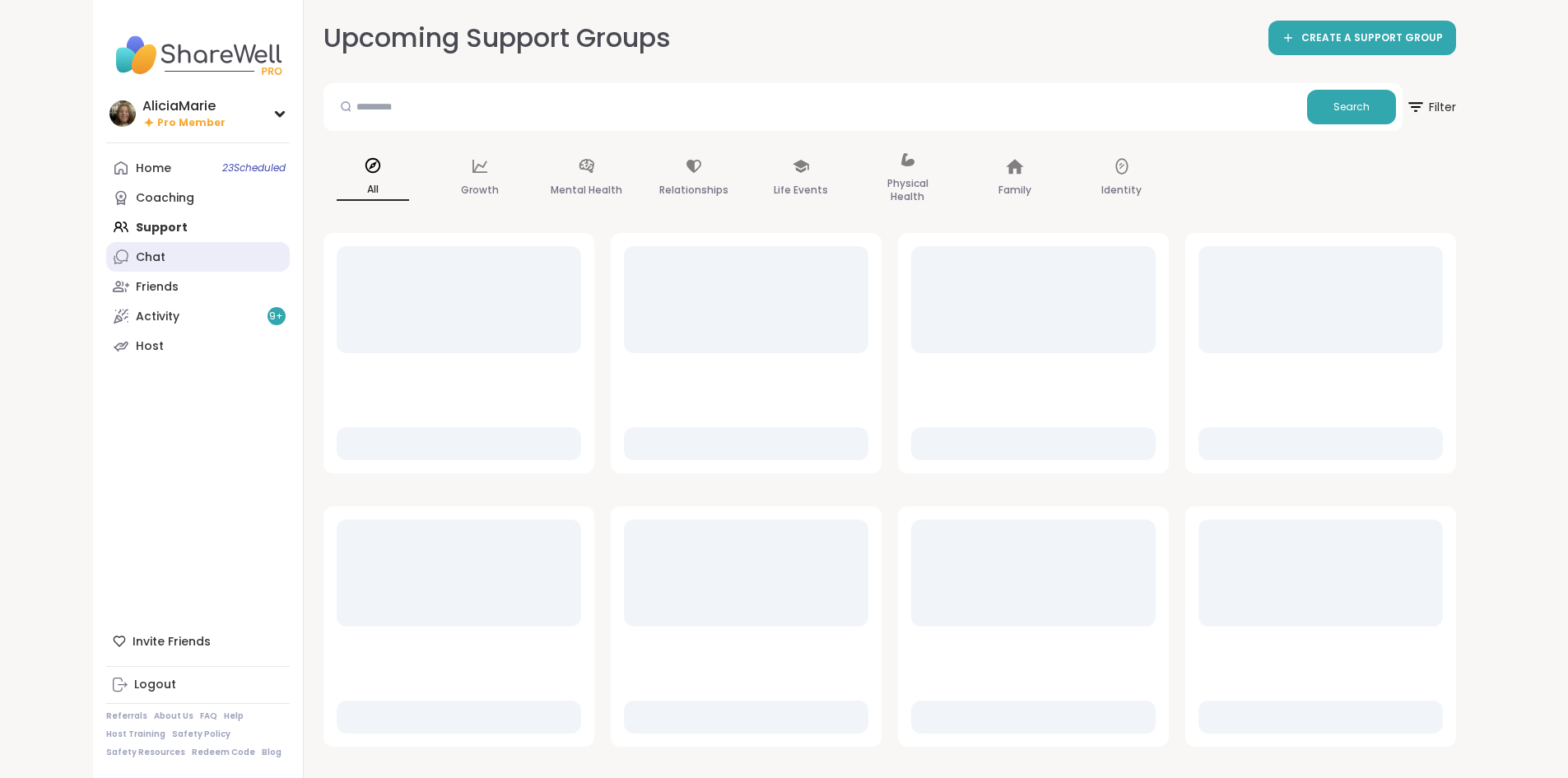
click at [177, 262] on link "Chat" at bounding box center [198, 256] width 183 height 30
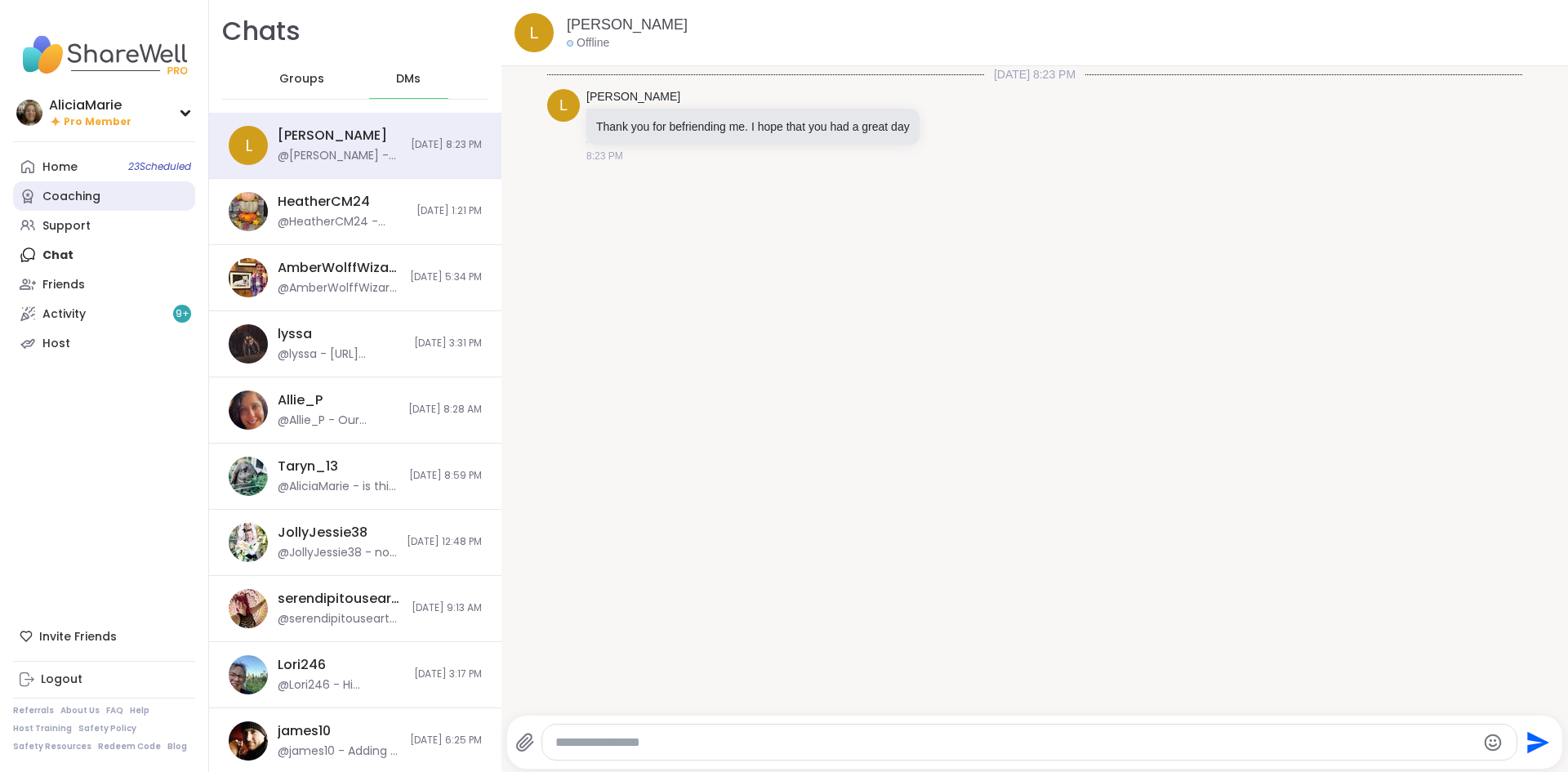
click at [126, 194] on link "Coaching" at bounding box center [104, 195] width 182 height 29
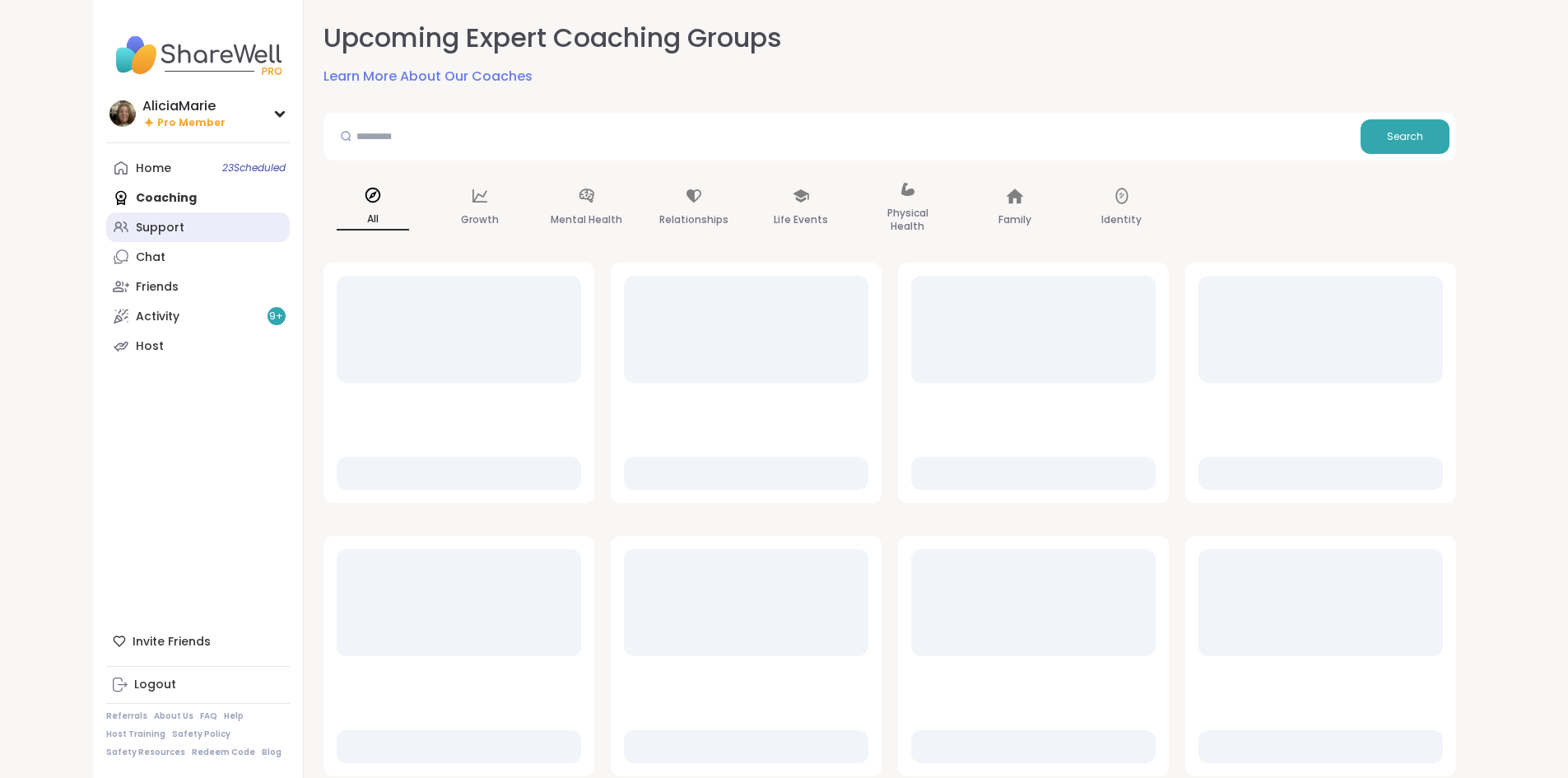
click at [126, 222] on link "Support" at bounding box center [198, 227] width 183 height 30
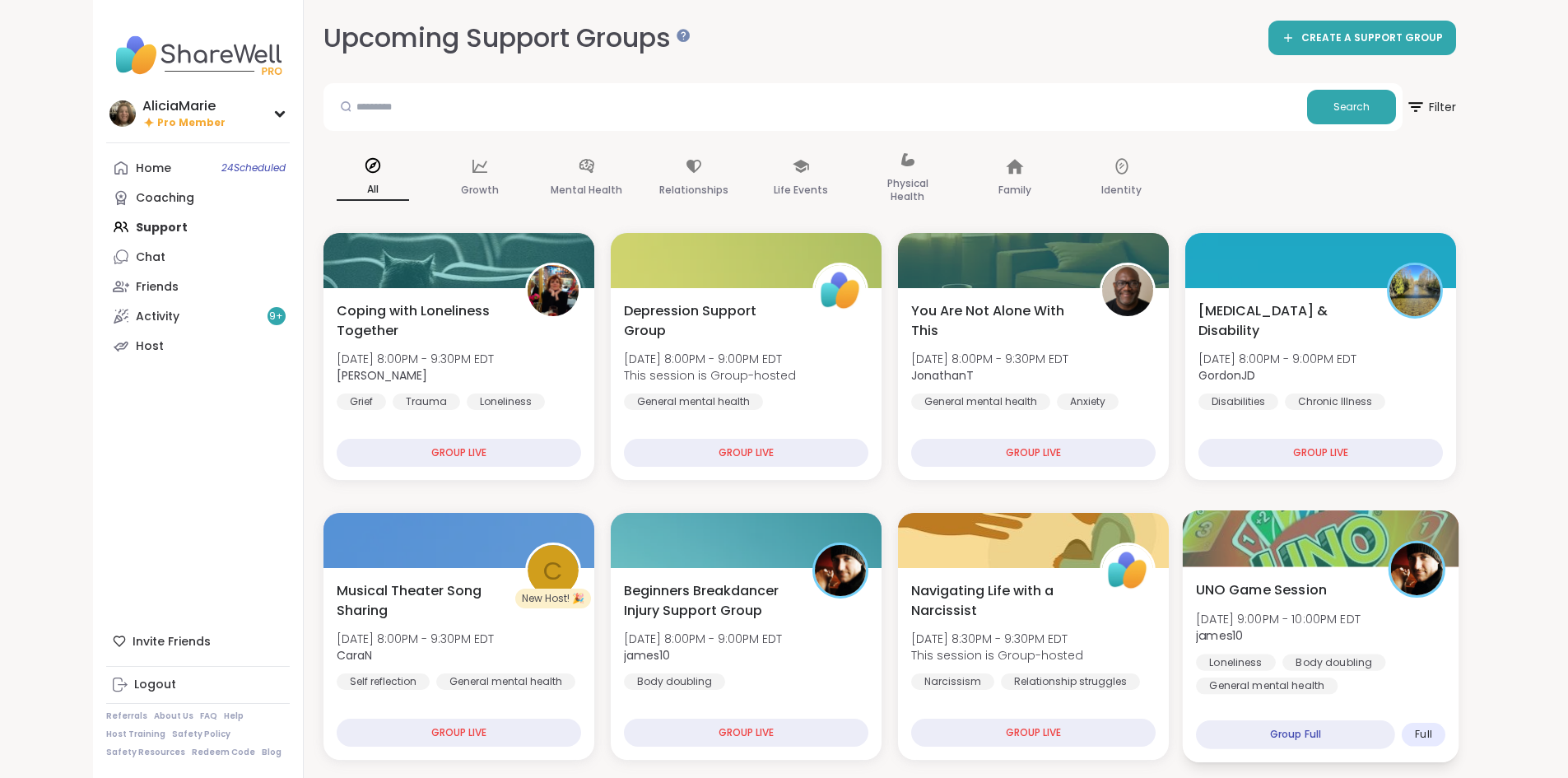
click at [1319, 627] on span "james10" at bounding box center [1278, 635] width 164 height 16
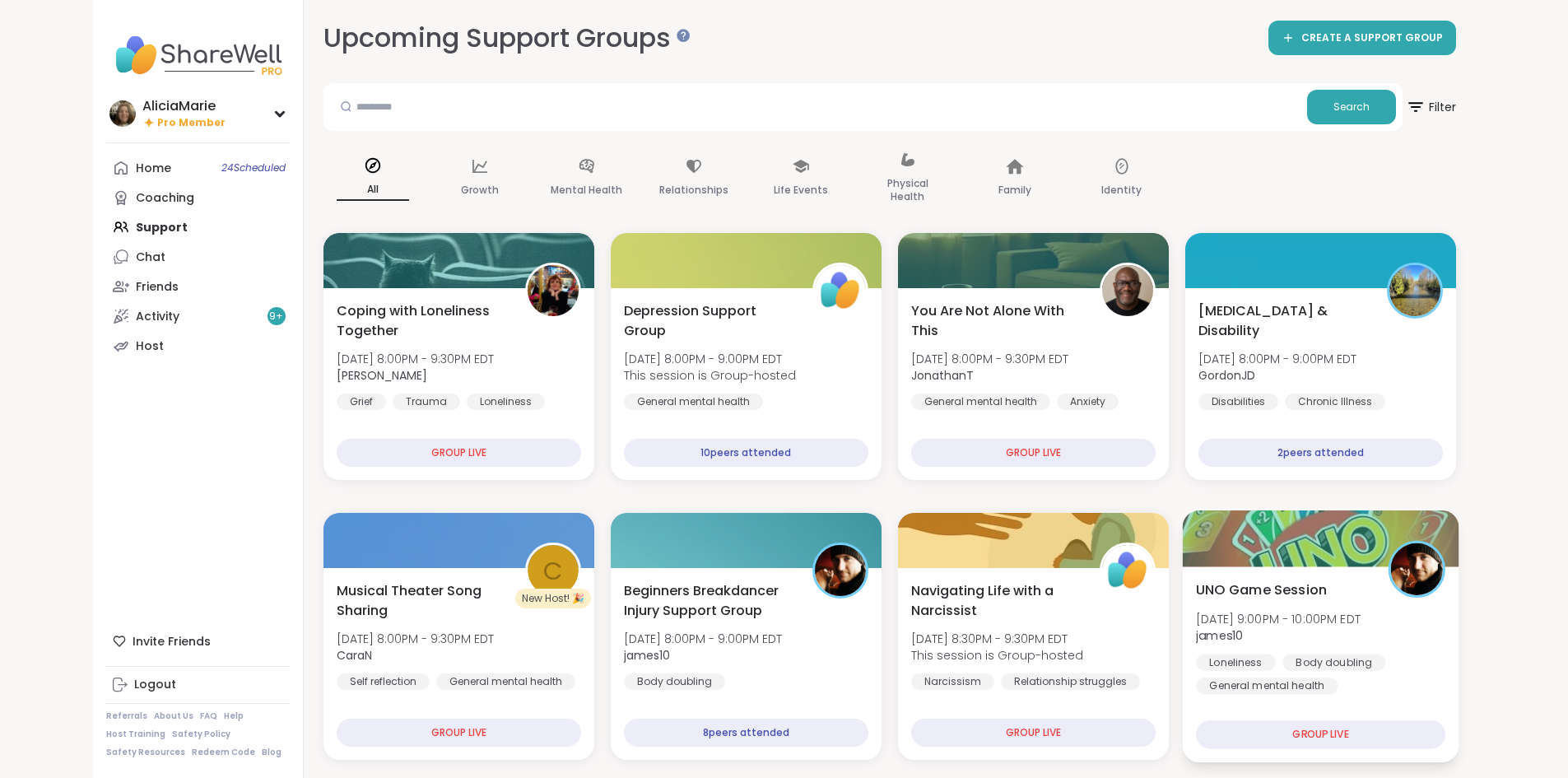
click at [1346, 645] on div "UNO Game Session [DATE] 9:00PM - 10:00PM EDT james10 Loneliness Body doubling G…" at bounding box center [1321, 637] width 249 height 115
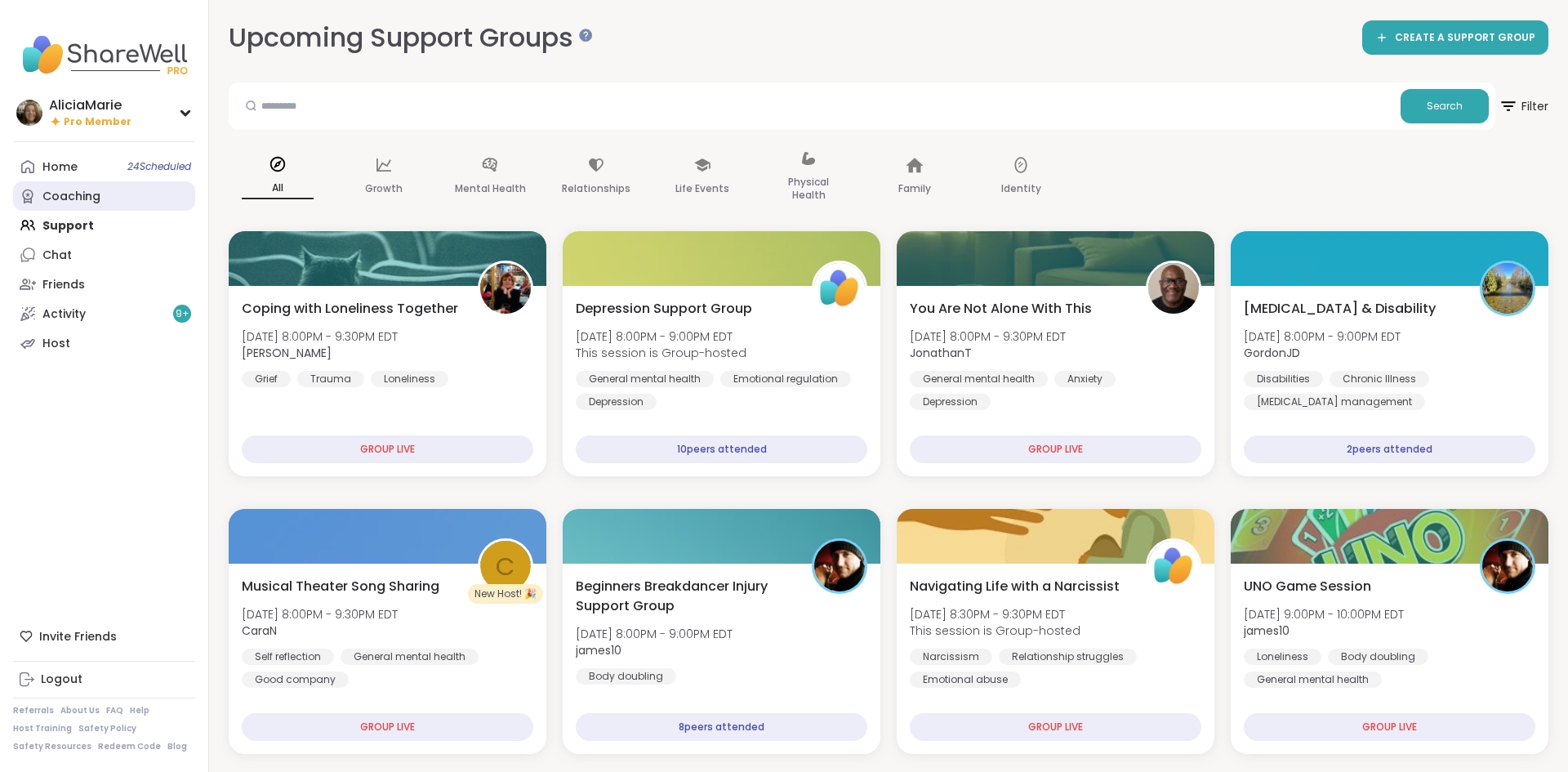
click at [166, 195] on link "Coaching" at bounding box center [104, 195] width 182 height 29
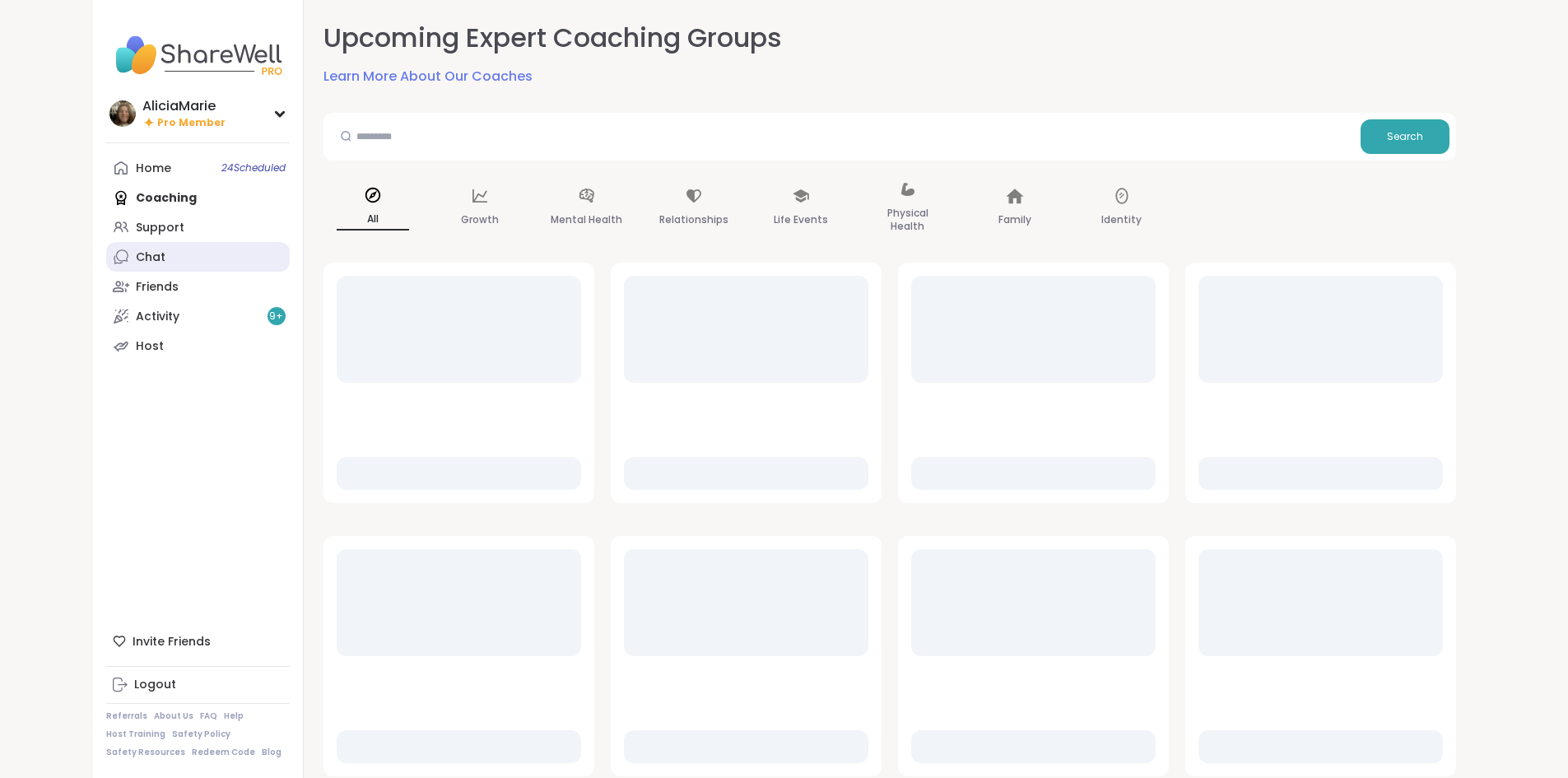
click at [167, 246] on link "Chat" at bounding box center [198, 256] width 183 height 30
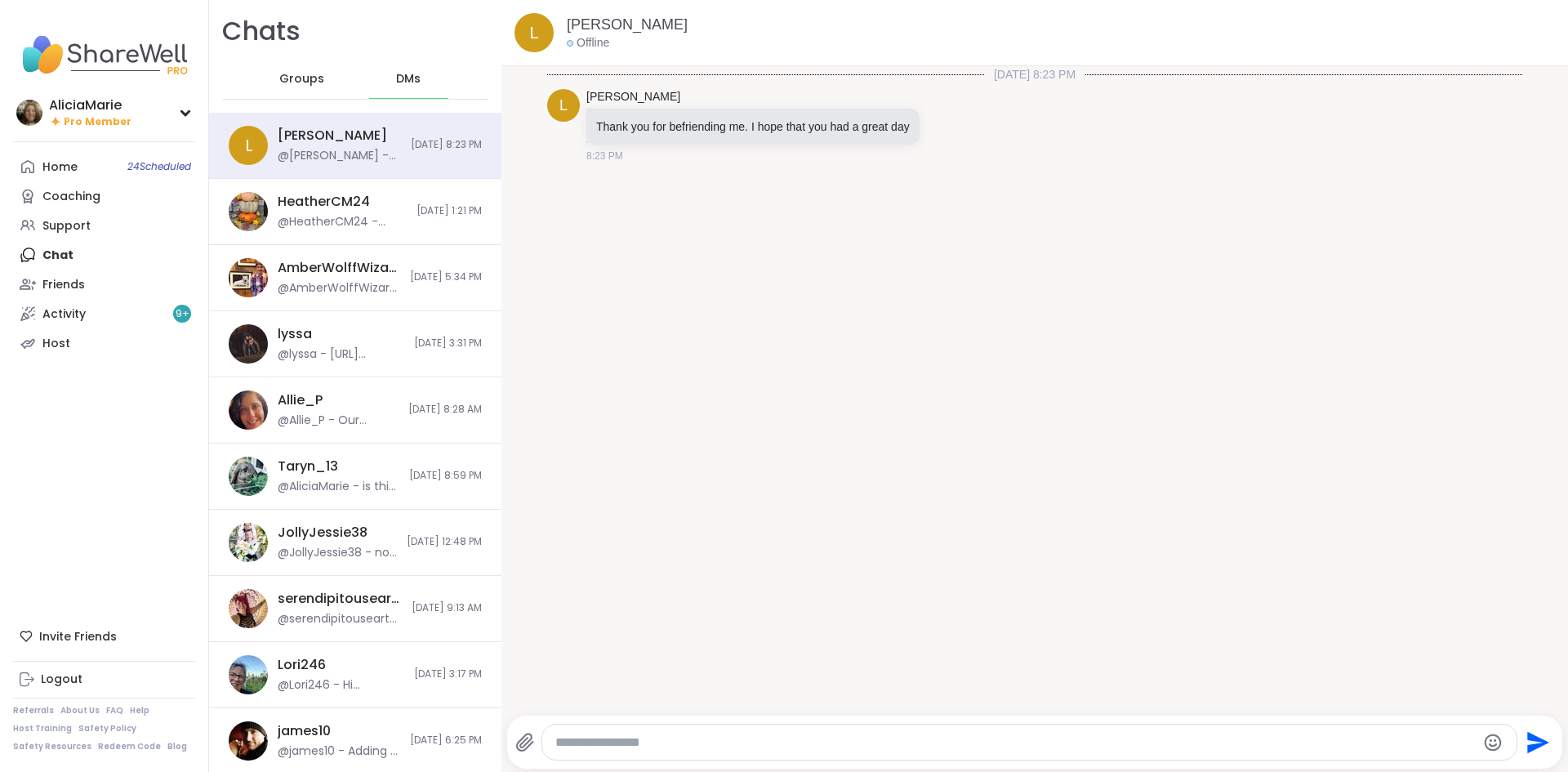
click at [309, 82] on span "Groups" at bounding box center [301, 79] width 45 height 16
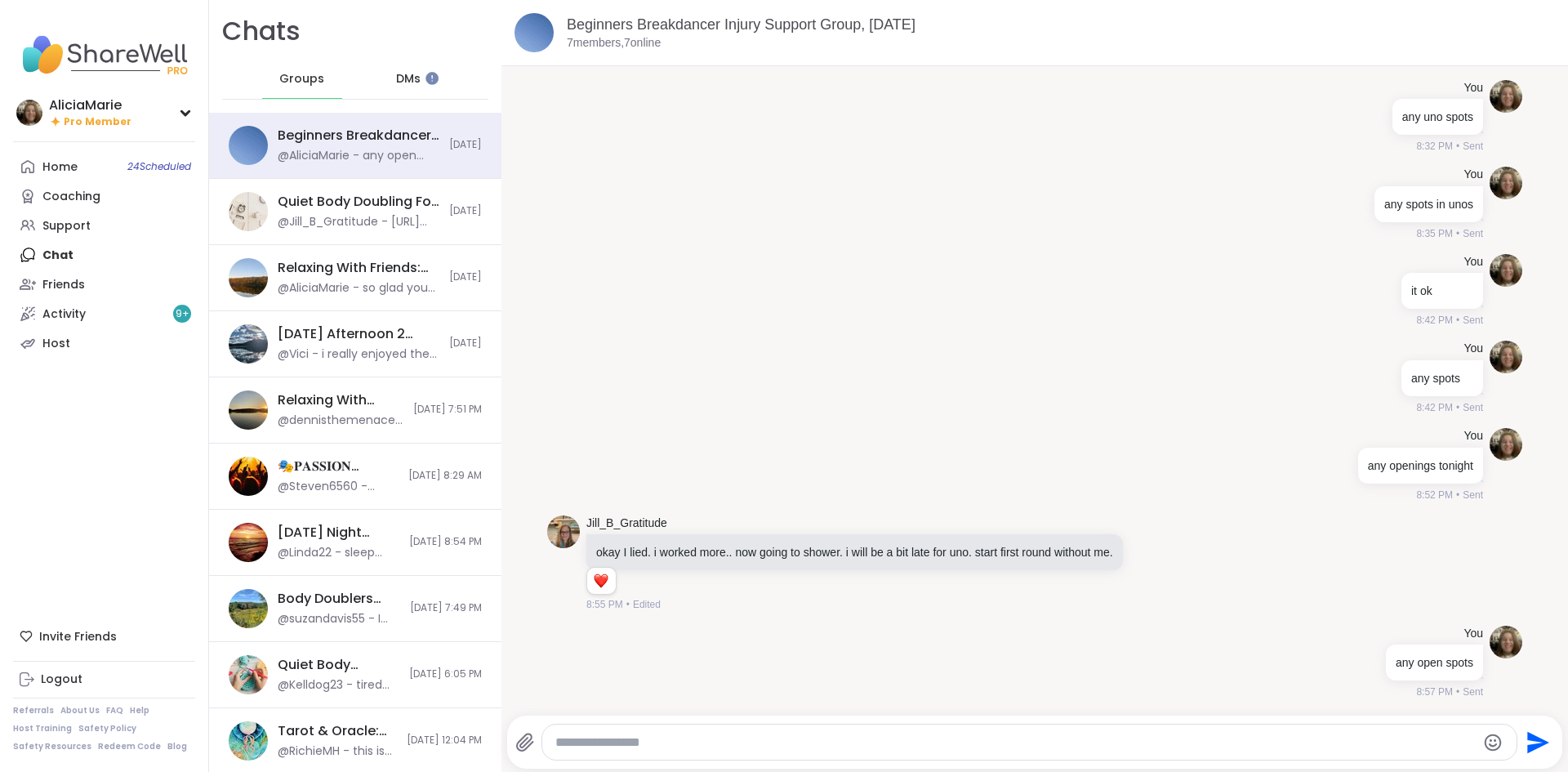
drag, startPoint x: 793, startPoint y: 751, endPoint x: 733, endPoint y: 727, distance: 64.6
click at [733, 727] on div at bounding box center [1030, 742] width 975 height 35
click at [731, 729] on div at bounding box center [1030, 742] width 975 height 35
click at [646, 745] on textarea "Type your message" at bounding box center [1016, 742] width 921 height 16
type textarea "**********"
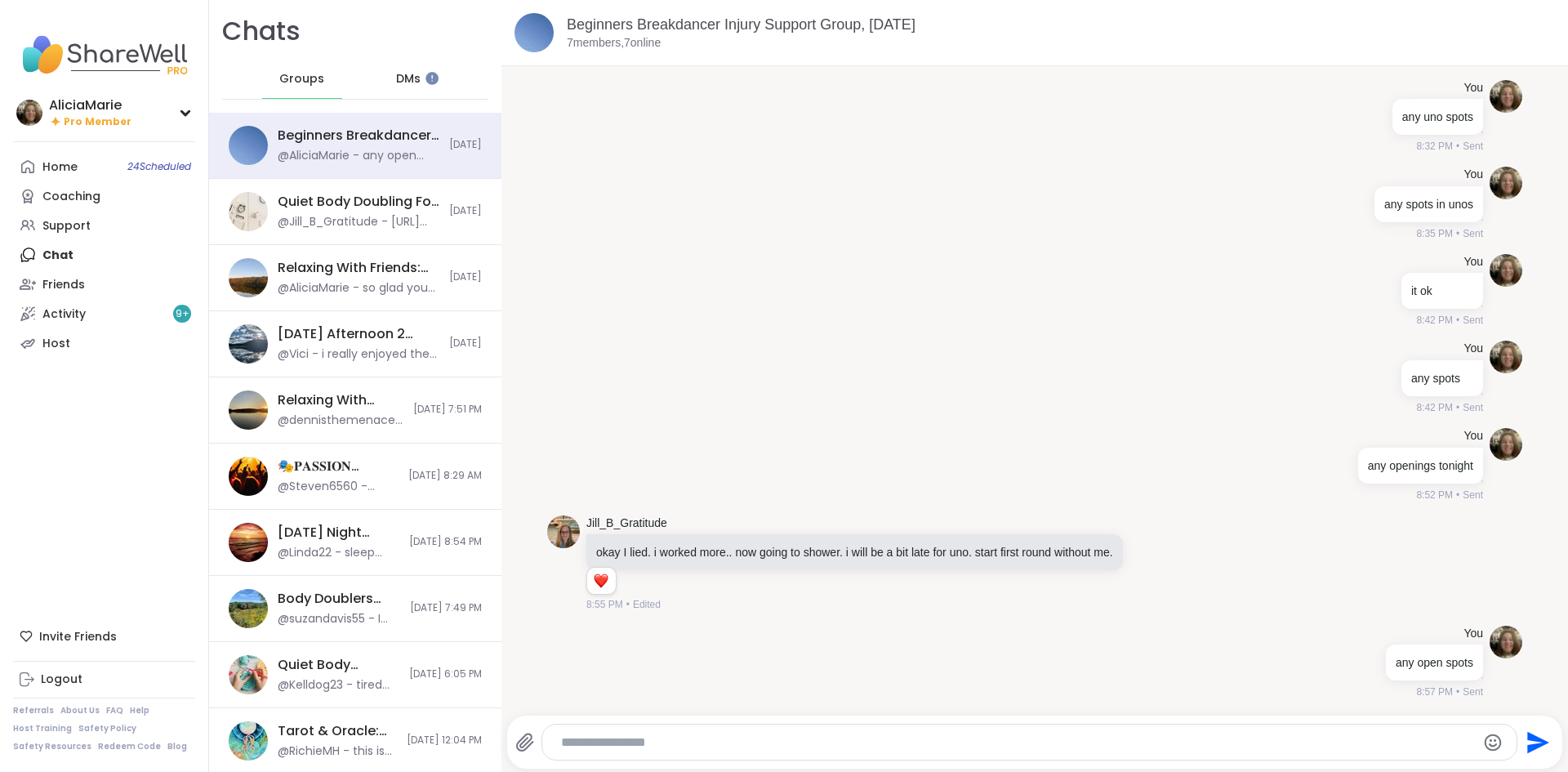
scroll to position [1337, 0]
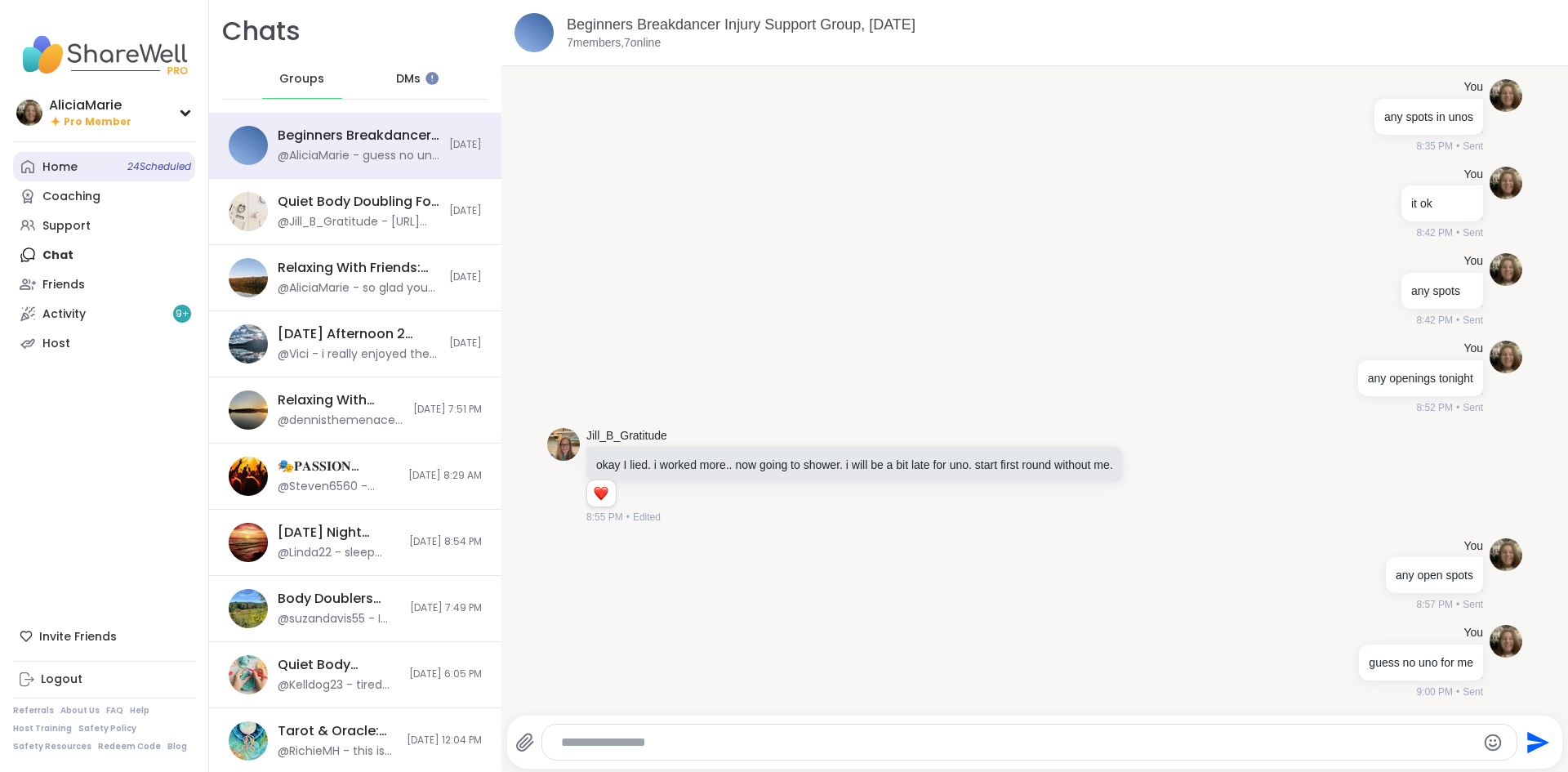
click at [101, 155] on link "Home 24 Scheduled" at bounding box center [104, 166] width 182 height 29
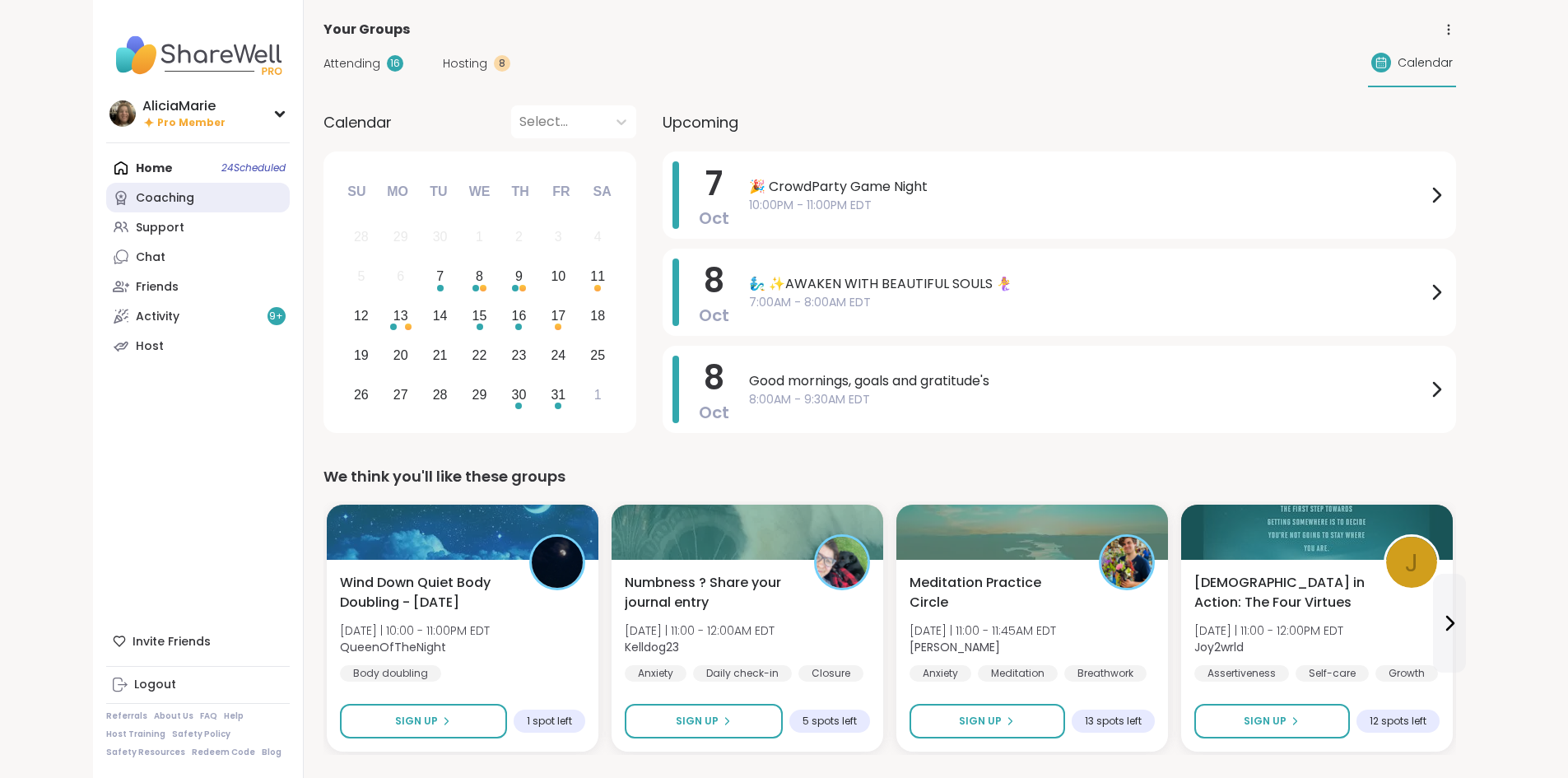
click at [152, 189] on link "Coaching" at bounding box center [198, 197] width 183 height 30
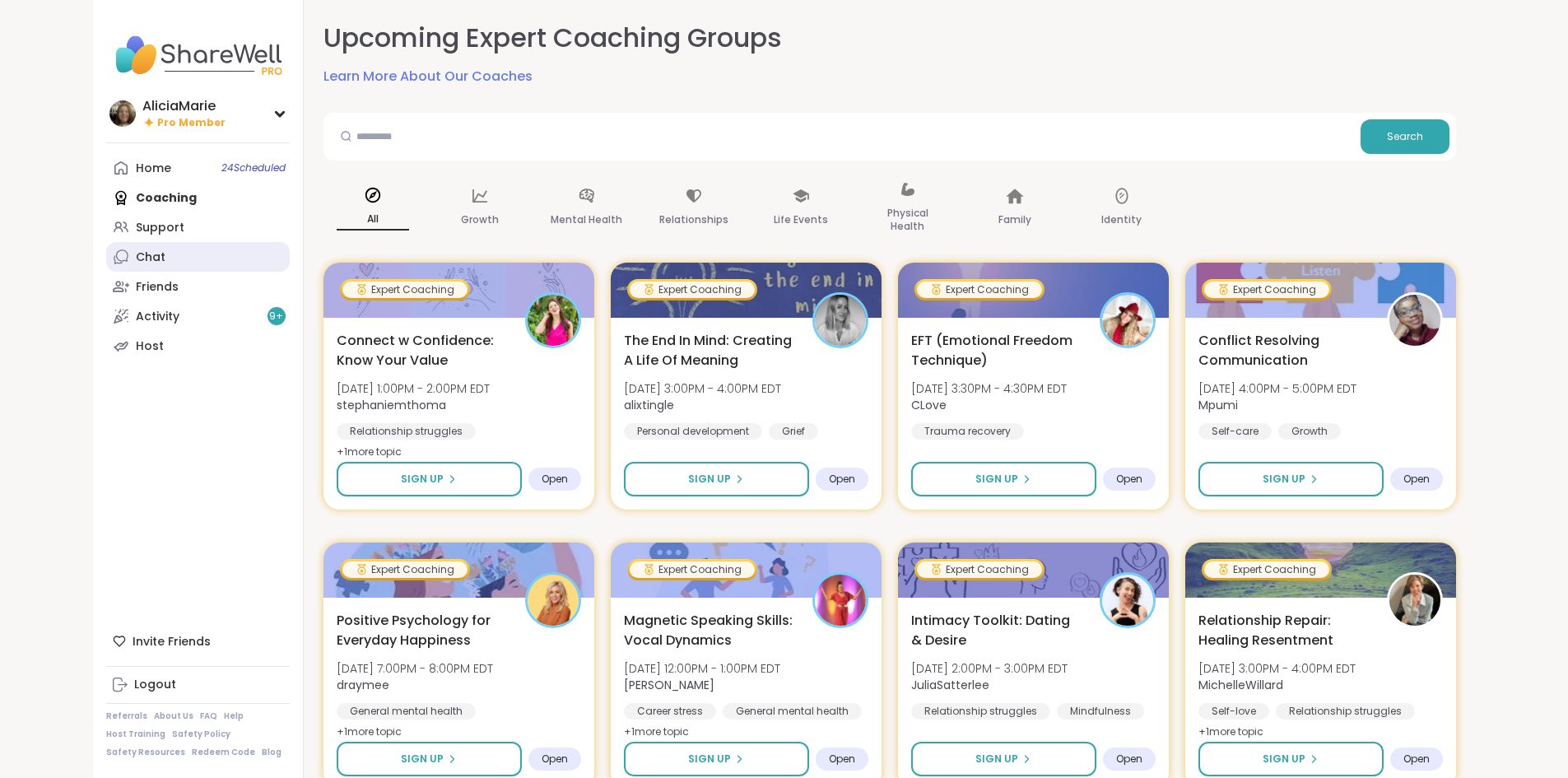
click at [151, 247] on link "Chat" at bounding box center [198, 256] width 183 height 30
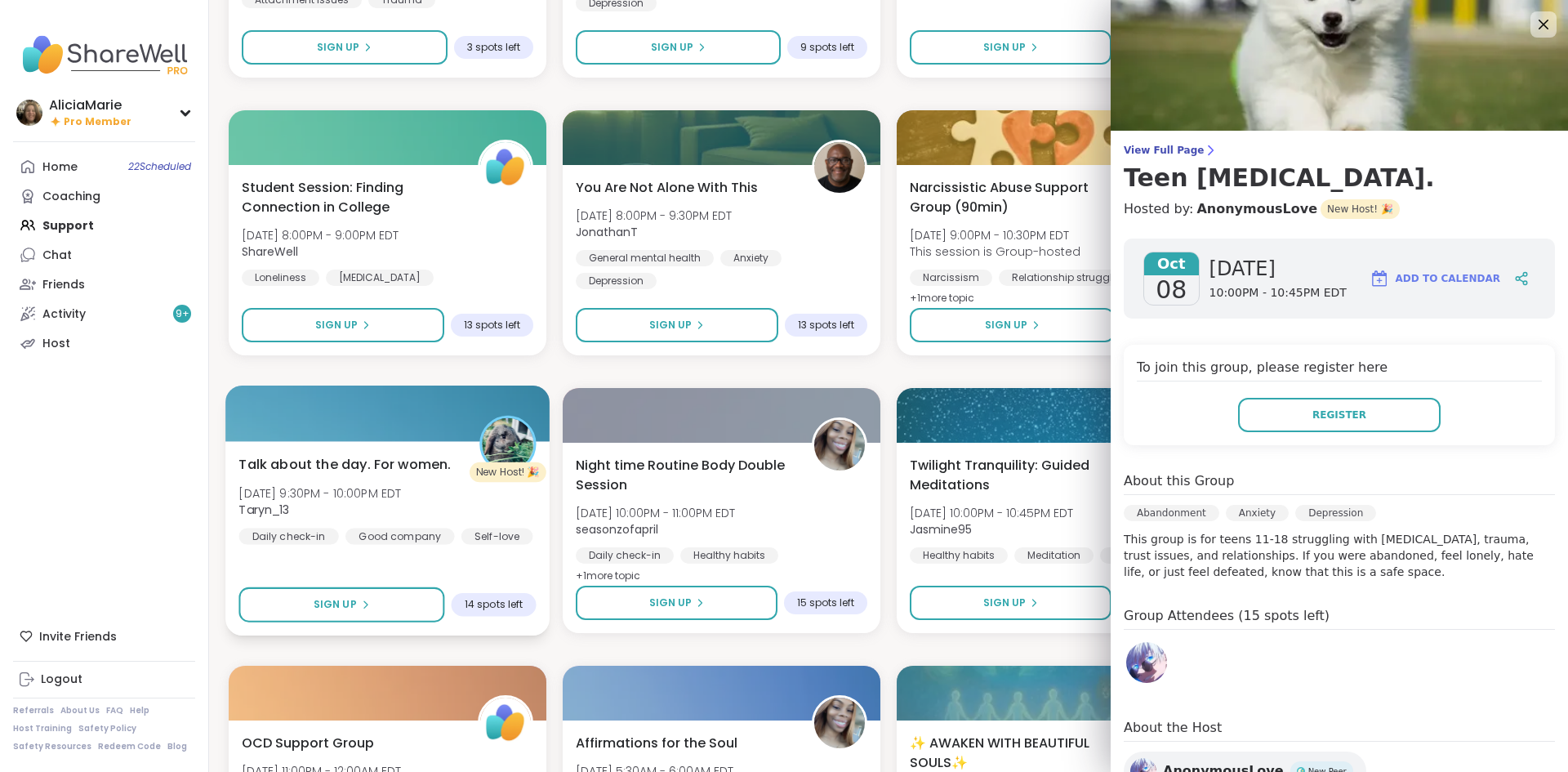
click at [401, 516] on span "Taryn_13" at bounding box center [319, 509] width 162 height 16
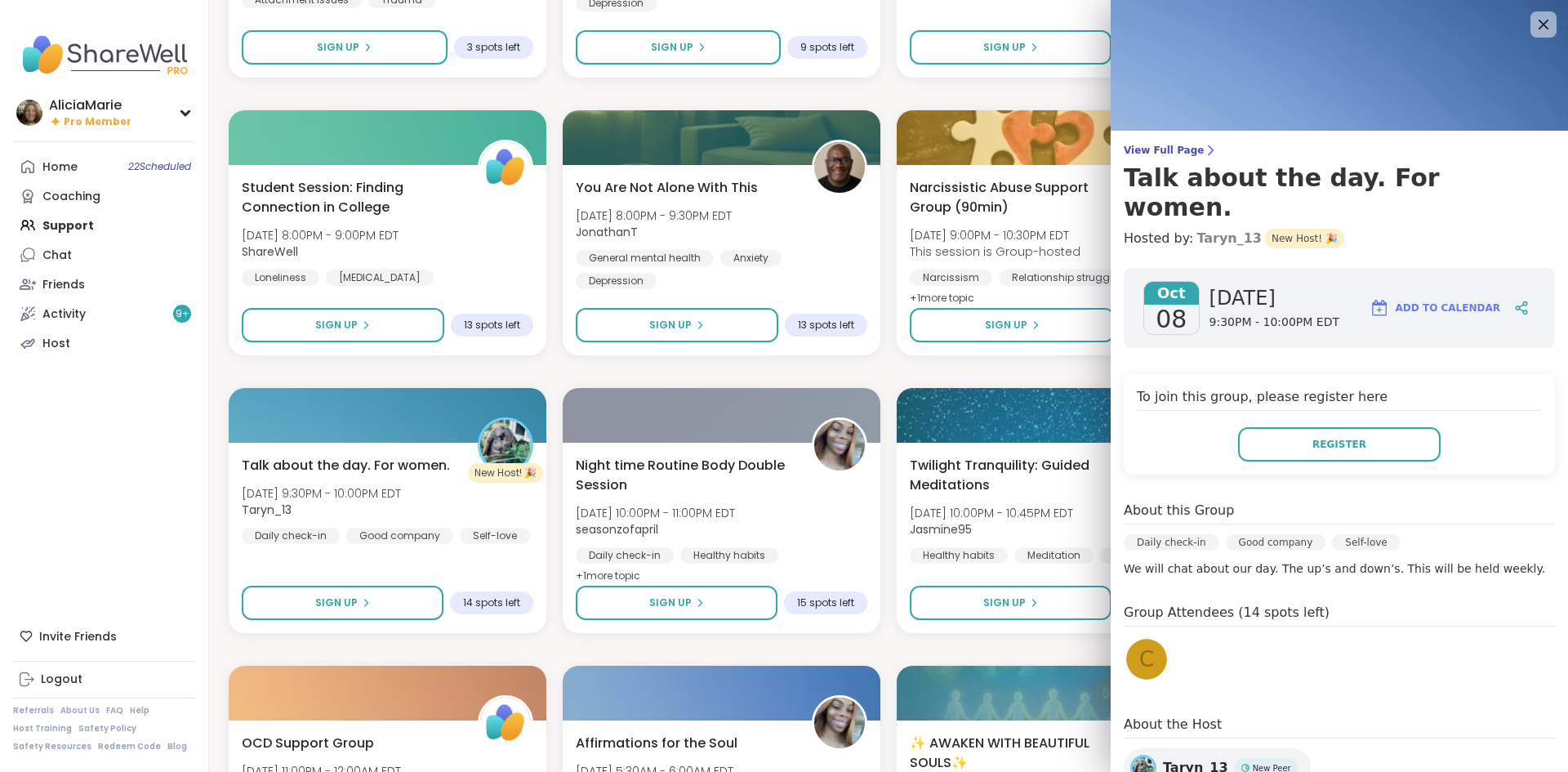
click at [1199, 229] on link "Taryn_13" at bounding box center [1229, 238] width 65 height 20
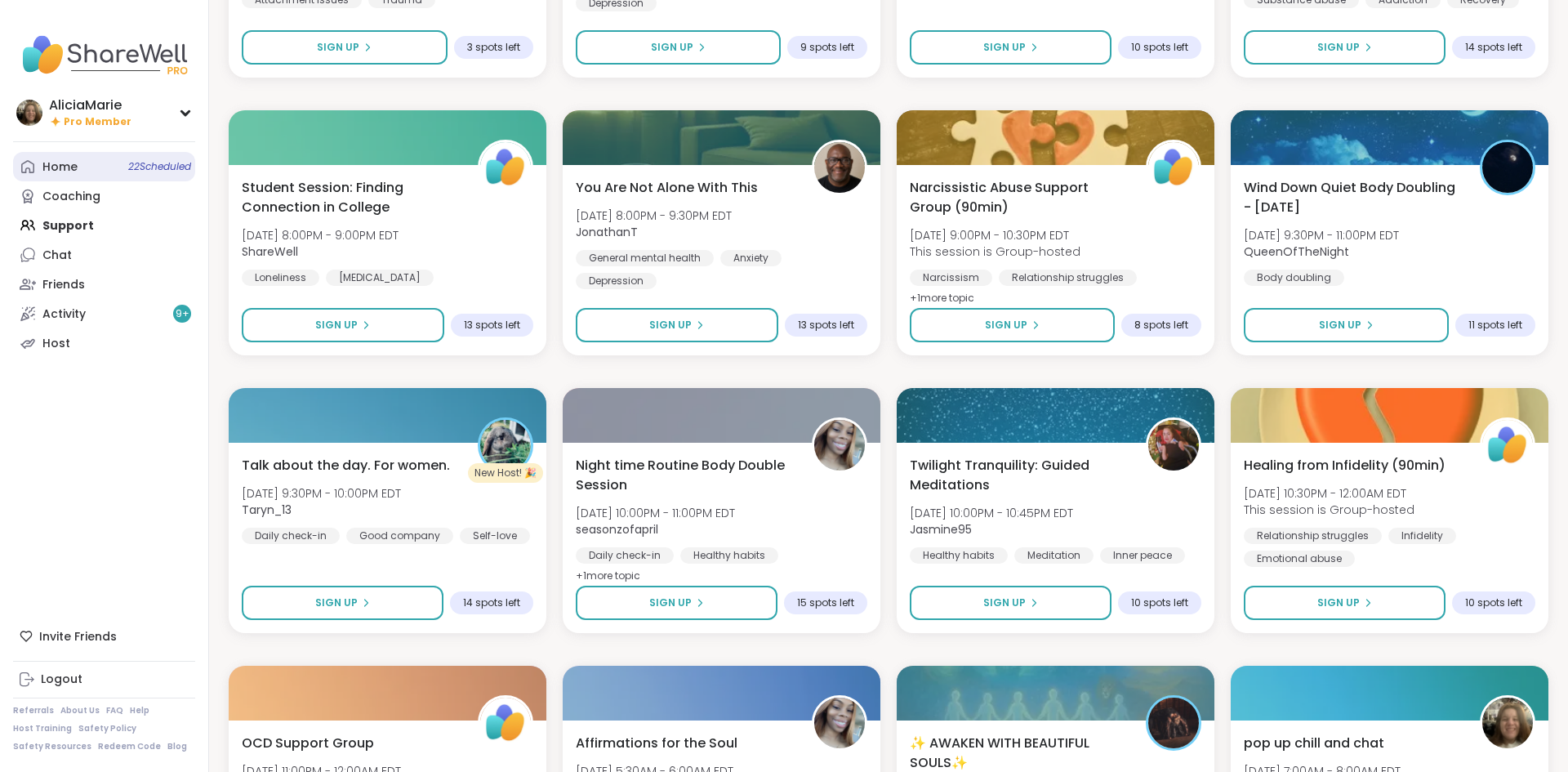
click at [142, 172] on span "22 Scheduled" at bounding box center [159, 167] width 63 height 13
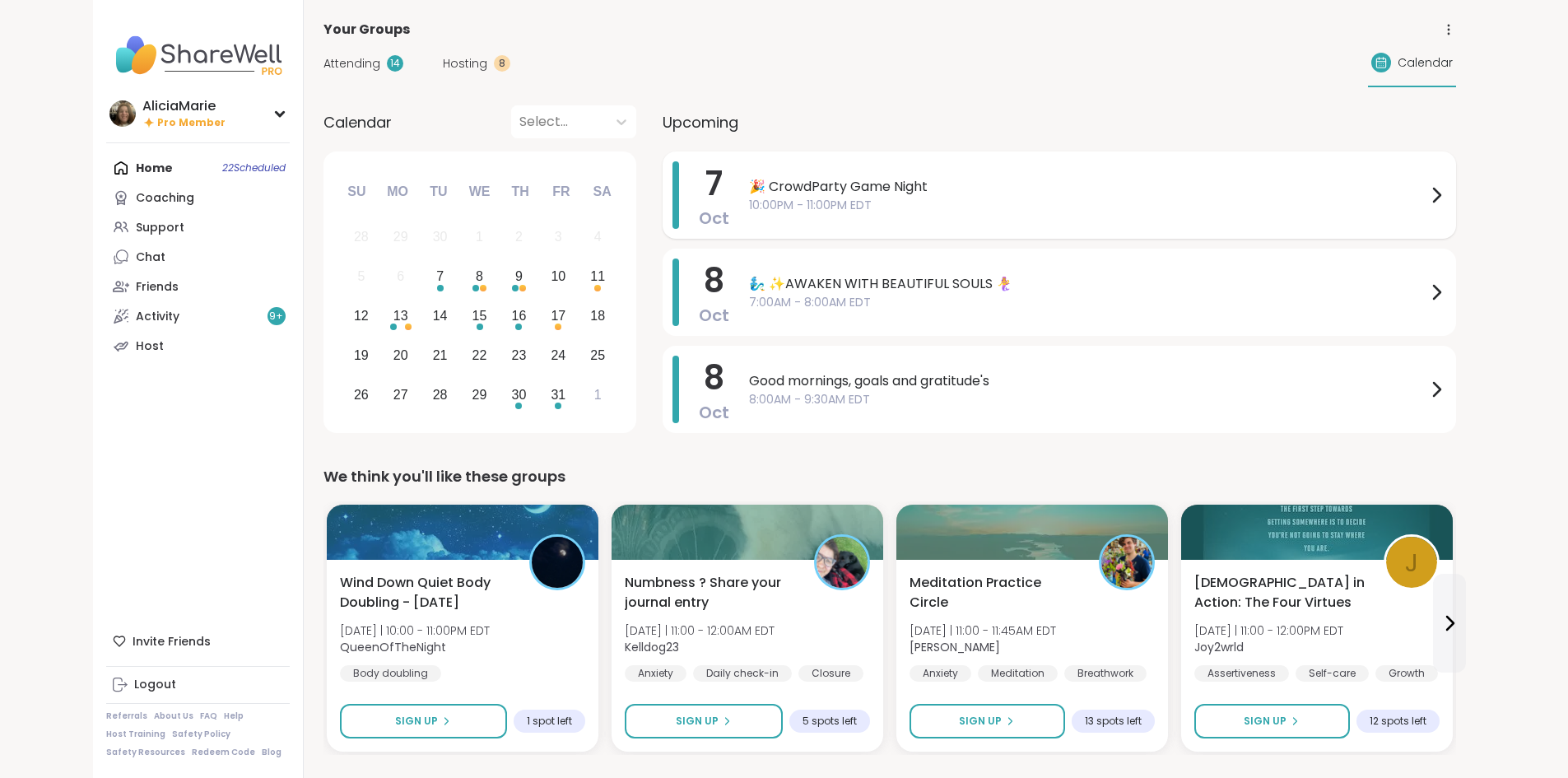
click at [749, 210] on span "10:00PM - 11:00PM EDT" at bounding box center [1087, 205] width 677 height 17
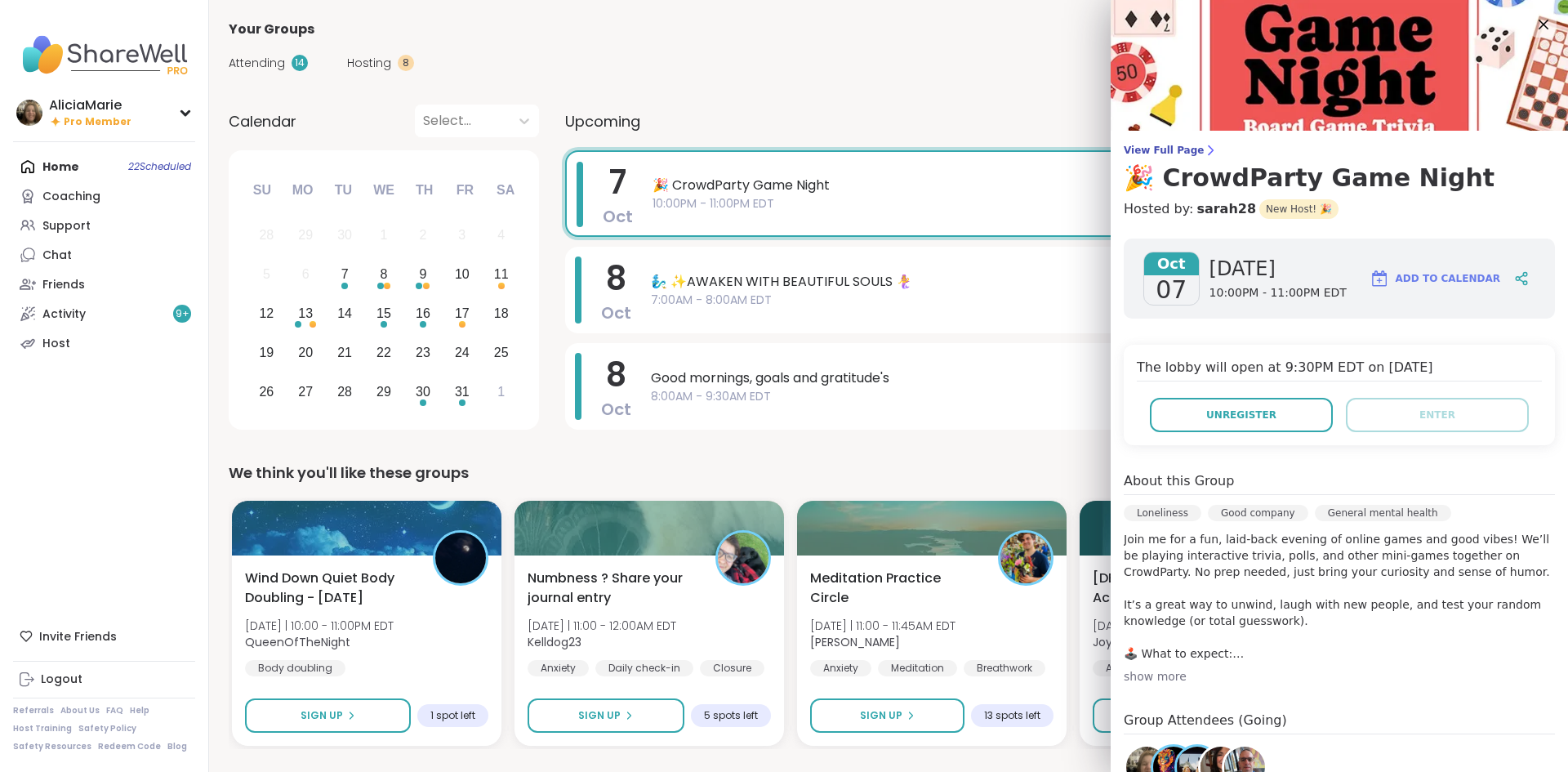
click at [1162, 670] on div "show more" at bounding box center [1339, 676] width 431 height 16
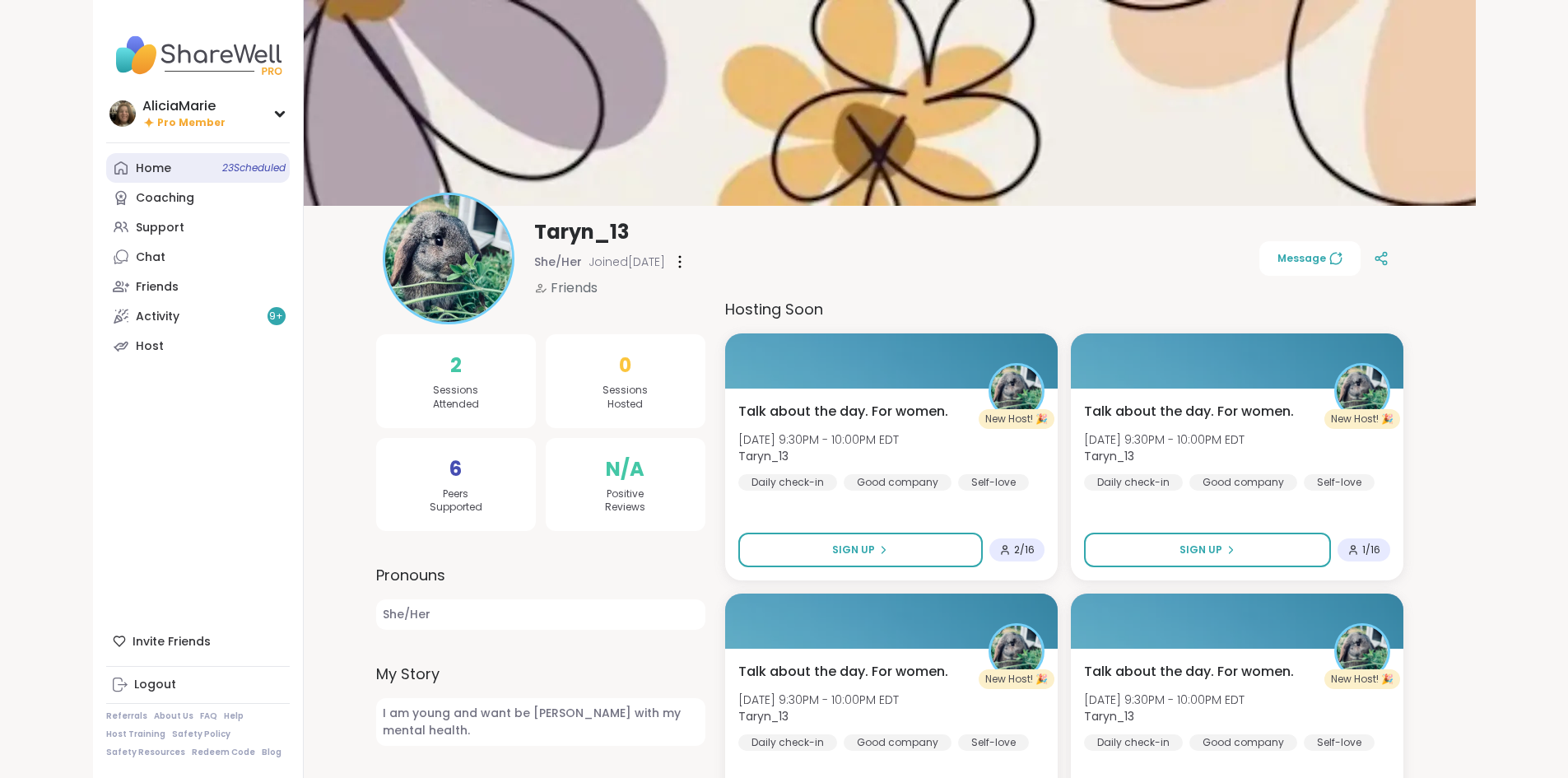
click at [118, 161] on link "Home 23 Scheduled" at bounding box center [198, 167] width 183 height 30
